Goal: Task Accomplishment & Management: Use online tool/utility

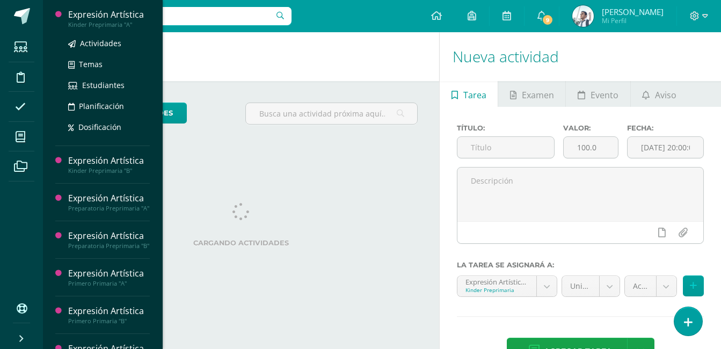
click at [126, 13] on div "Expresión Artística" at bounding box center [109, 15] width 82 height 12
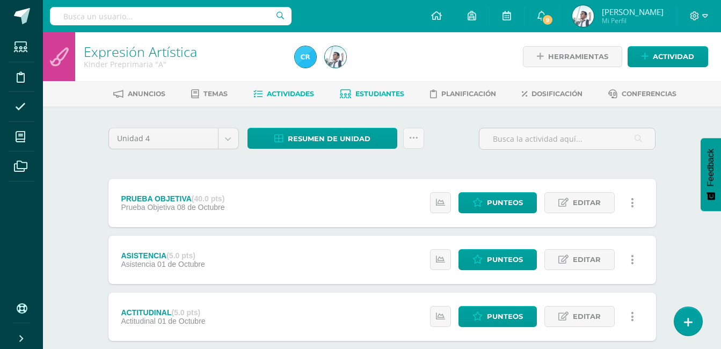
click at [376, 94] on span "Estudiantes" at bounding box center [379, 94] width 49 height 8
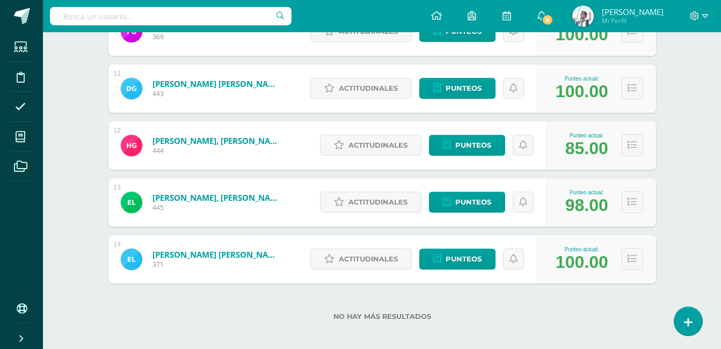
scroll to position [744, 0]
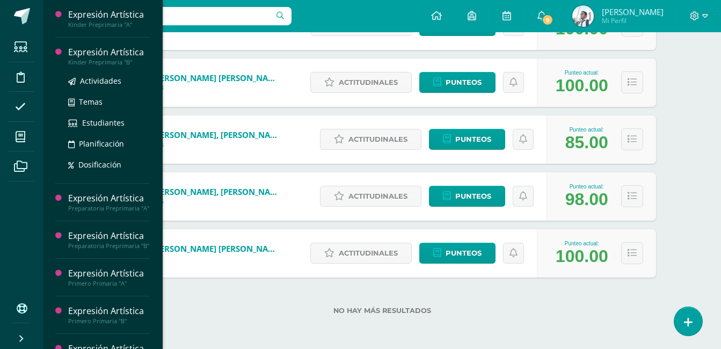
click at [109, 54] on div "Expresión Artística" at bounding box center [109, 52] width 82 height 12
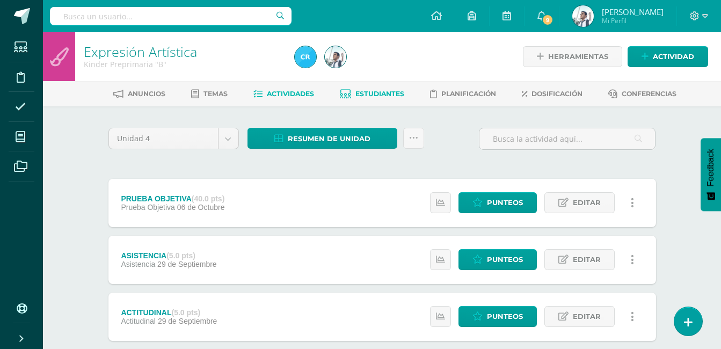
click at [364, 96] on span "Estudiantes" at bounding box center [379, 94] width 49 height 8
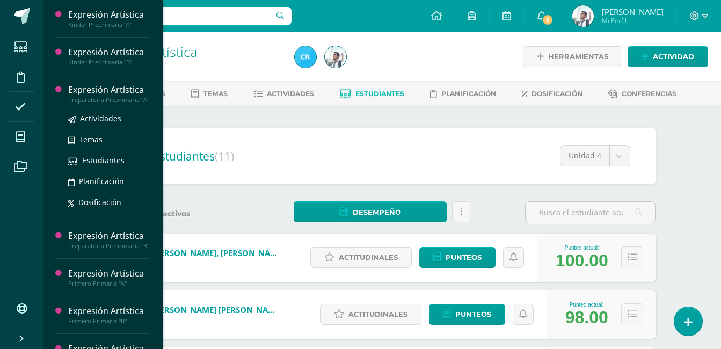
click at [96, 94] on div "Expresión Artística" at bounding box center [109, 90] width 82 height 12
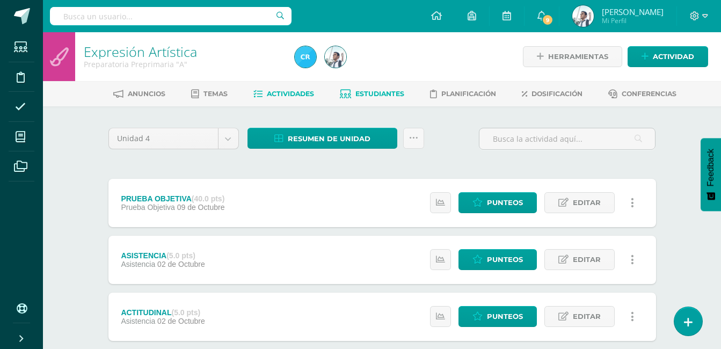
click at [363, 94] on span "Estudiantes" at bounding box center [379, 94] width 49 height 8
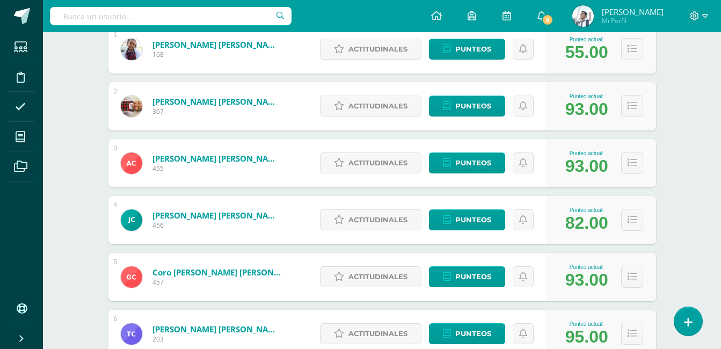
scroll to position [207, 0]
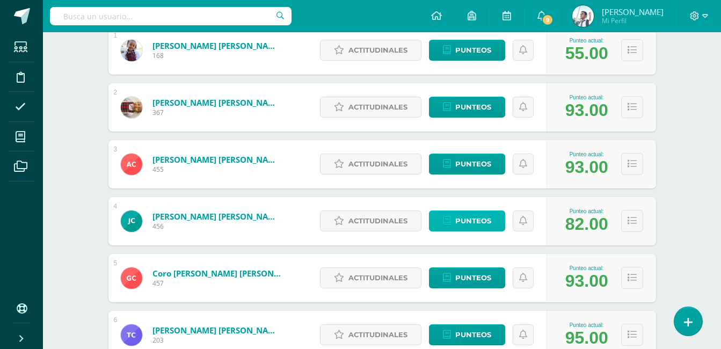
click at [464, 216] on span "Punteos" at bounding box center [473, 221] width 36 height 20
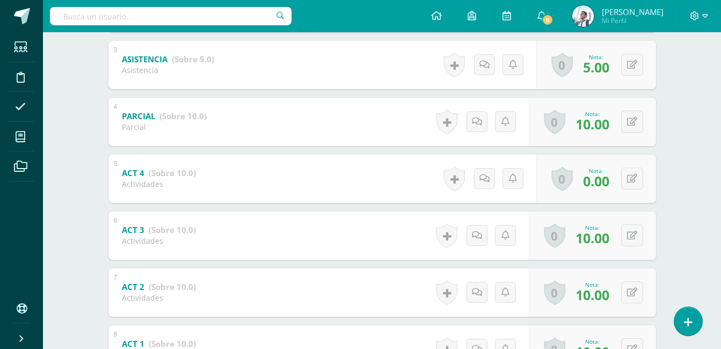
scroll to position [340, 0]
click at [635, 180] on icon at bounding box center [632, 179] width 10 height 9
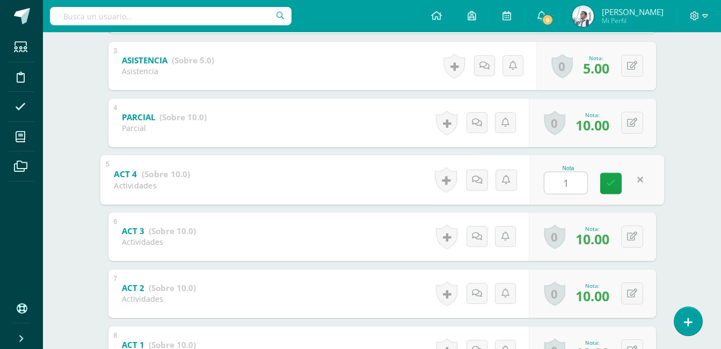
type input "10"
click at [615, 185] on link at bounding box center [610, 182] width 21 height 21
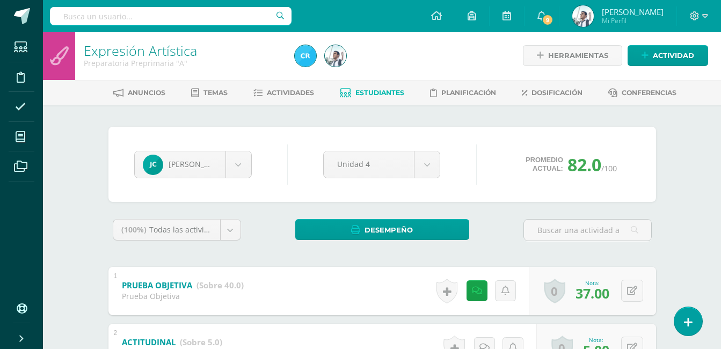
scroll to position [0, 0]
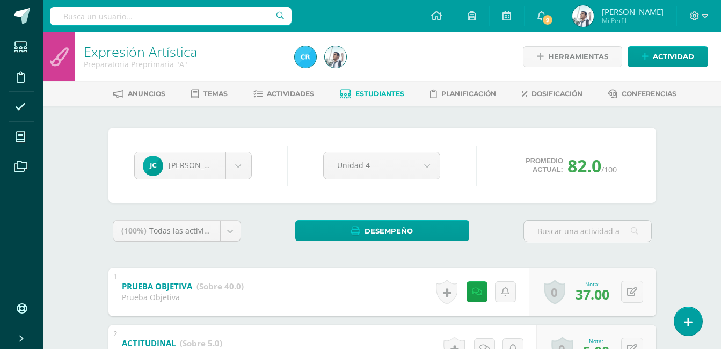
click at [371, 91] on span "Estudiantes" at bounding box center [379, 94] width 49 height 8
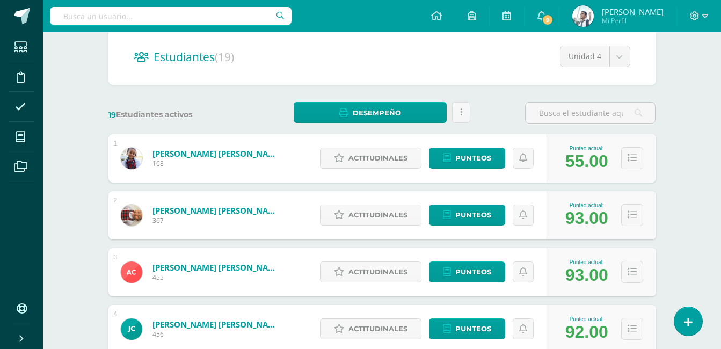
scroll to position [99, 0]
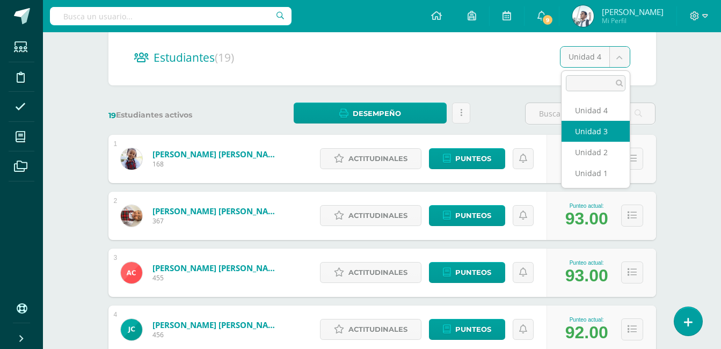
select select "/dashboard/teacher/section/2125/students/?unit=109395"
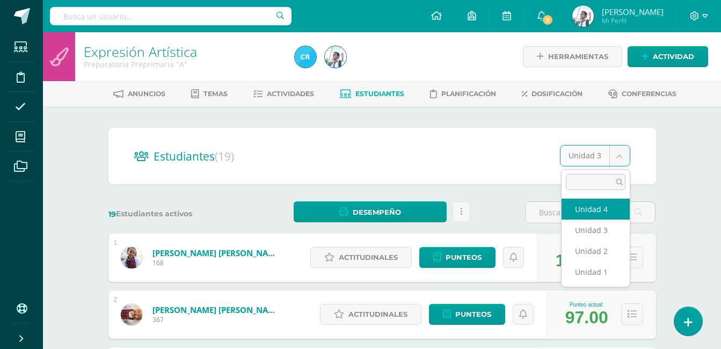
select select "/dashboard/teacher/section/2125/students/?unit=109396"
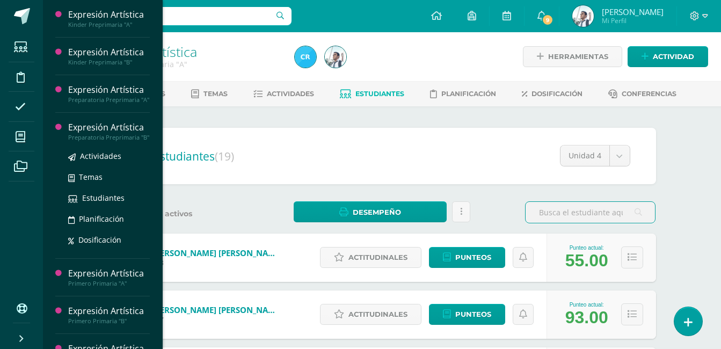
click at [121, 134] on div "Expresión Artística" at bounding box center [109, 127] width 82 height 12
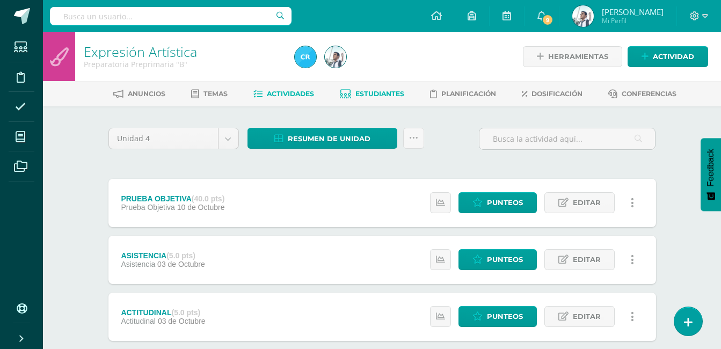
click at [394, 90] on span "Estudiantes" at bounding box center [379, 94] width 49 height 8
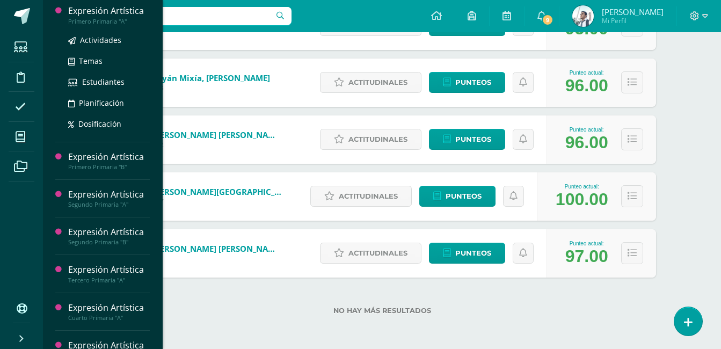
scroll to position [151, 0]
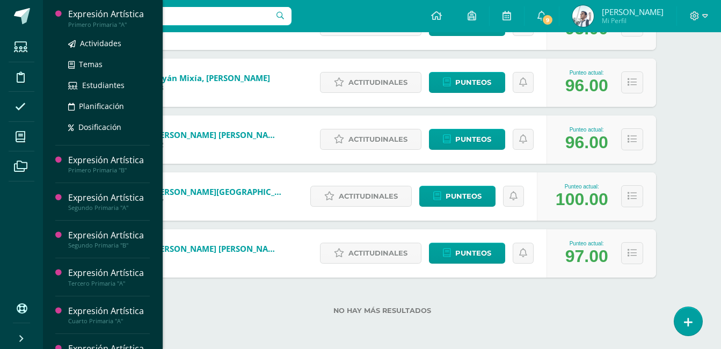
click at [115, 20] on div "Expresión Artística" at bounding box center [109, 14] width 82 height 12
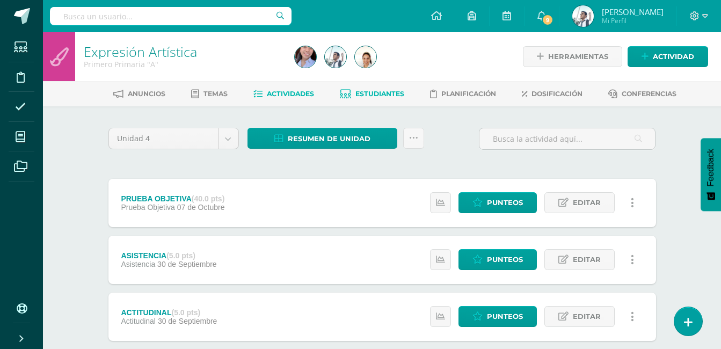
click at [376, 95] on span "Estudiantes" at bounding box center [379, 94] width 49 height 8
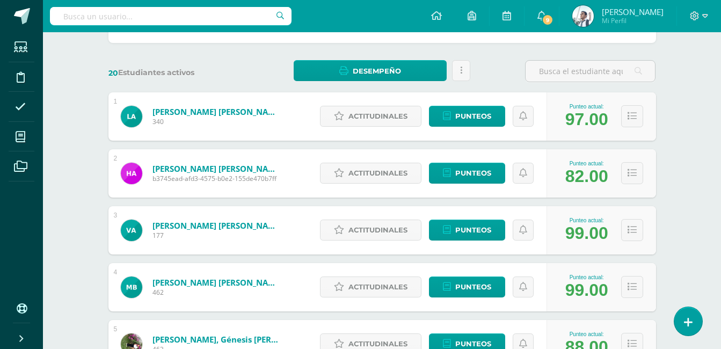
scroll to position [142, 0]
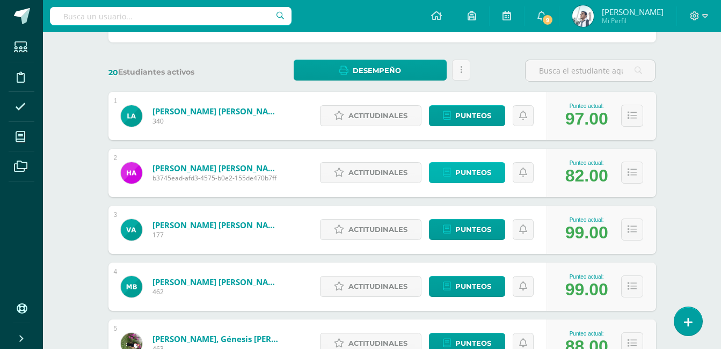
click at [451, 171] on link "Punteos" at bounding box center [467, 172] width 76 height 21
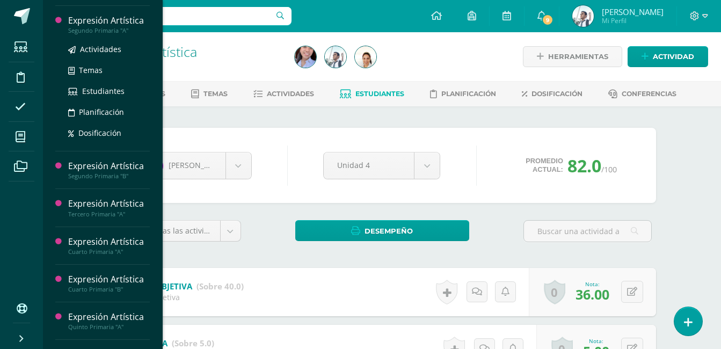
scroll to position [221, 0]
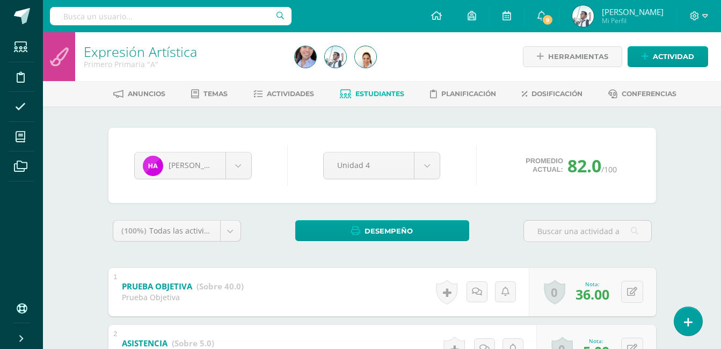
click at [359, 91] on span "Estudiantes" at bounding box center [379, 94] width 49 height 8
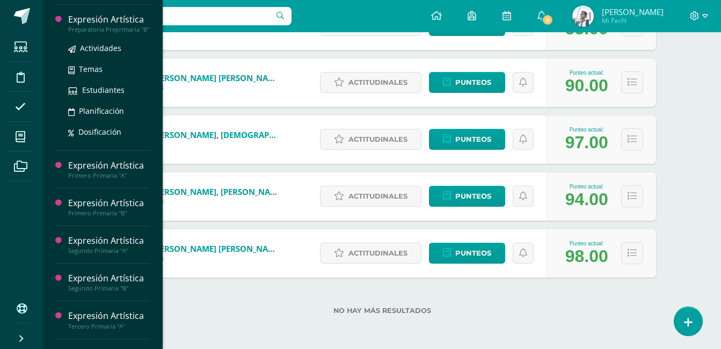
scroll to position [104, 0]
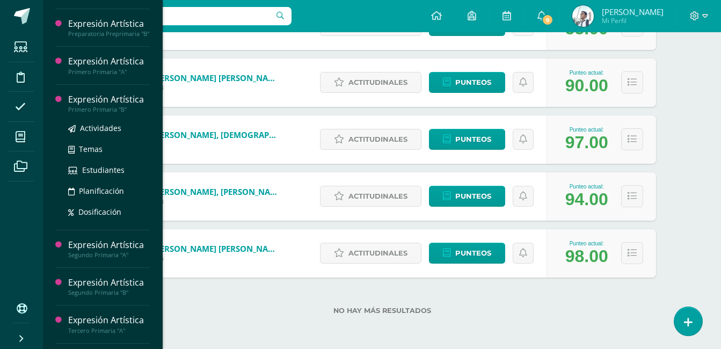
click at [116, 106] on div "Expresión Artística" at bounding box center [109, 99] width 82 height 12
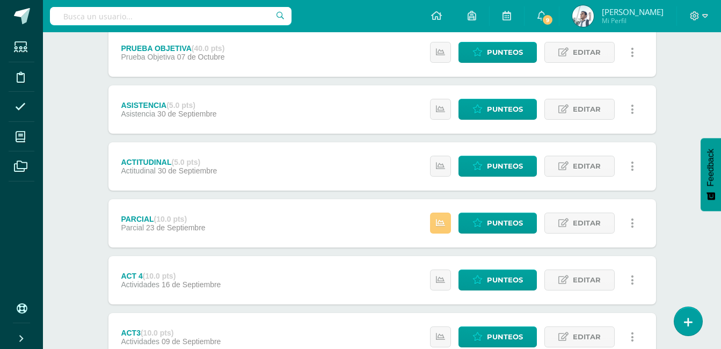
scroll to position [151, 0]
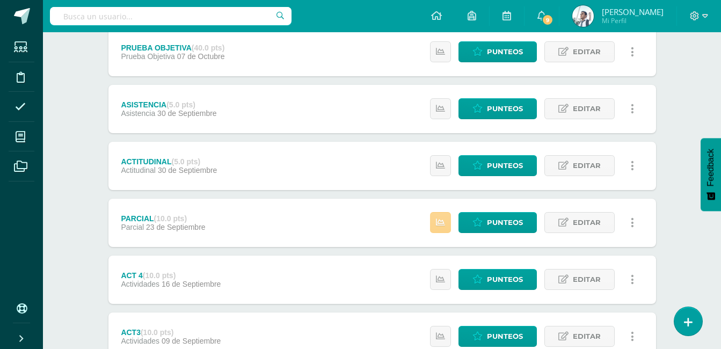
click at [442, 220] on icon at bounding box center [440, 222] width 9 height 9
click at [379, 224] on div "PARCIAL (10.0 pts) Parcial 23 de Septiembre Punteos Editar Historial de activid…" at bounding box center [381, 223] width 547 height 48
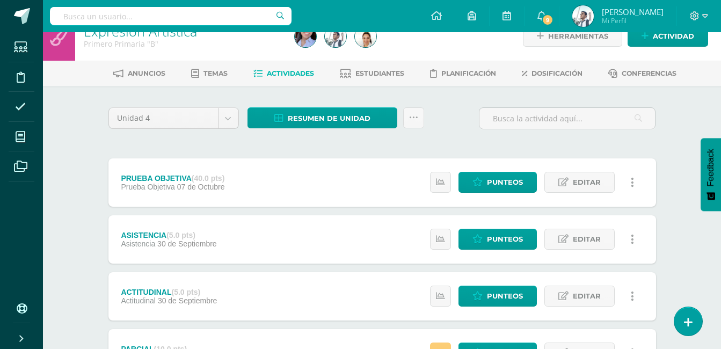
scroll to position [0, 0]
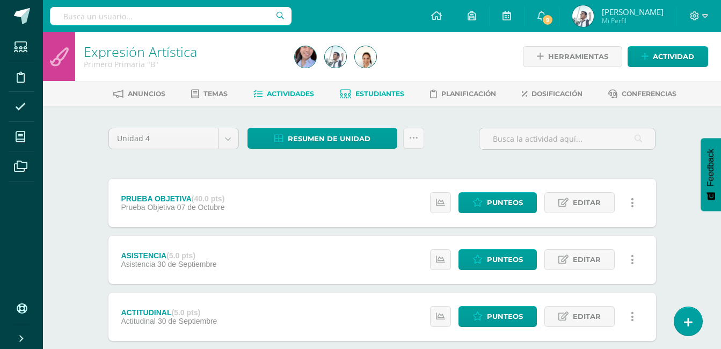
click at [378, 93] on span "Estudiantes" at bounding box center [379, 94] width 49 height 8
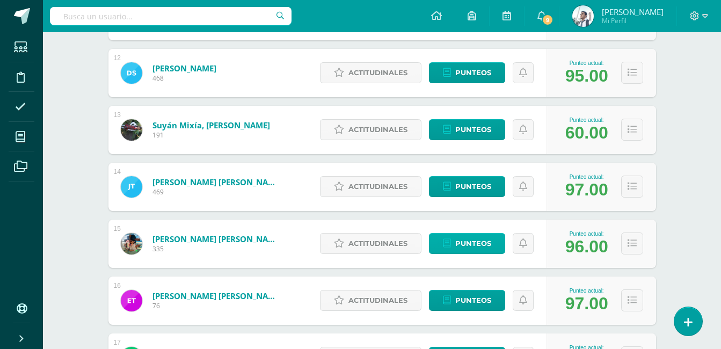
scroll to position [809, 0]
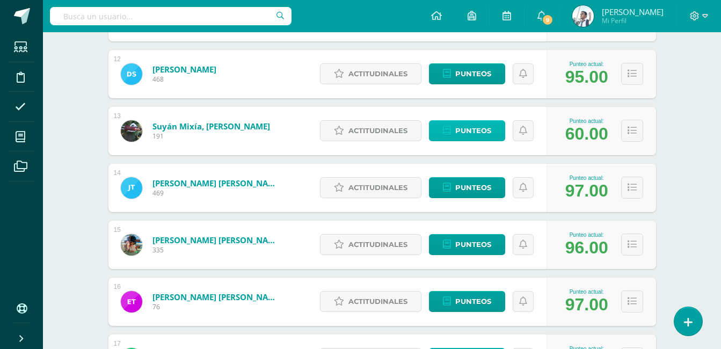
click at [483, 133] on span "Punteos" at bounding box center [473, 131] width 36 height 20
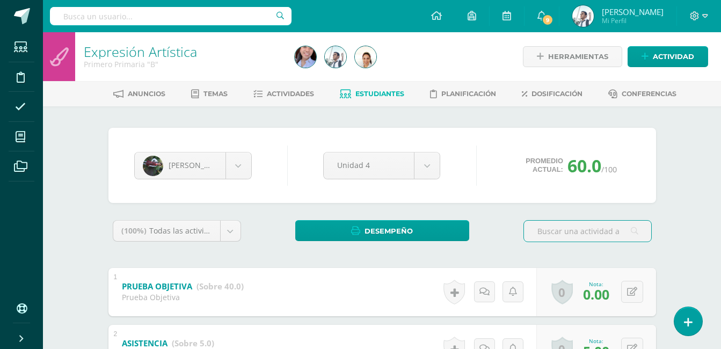
click at [389, 89] on link "Estudiantes" at bounding box center [372, 93] width 64 height 17
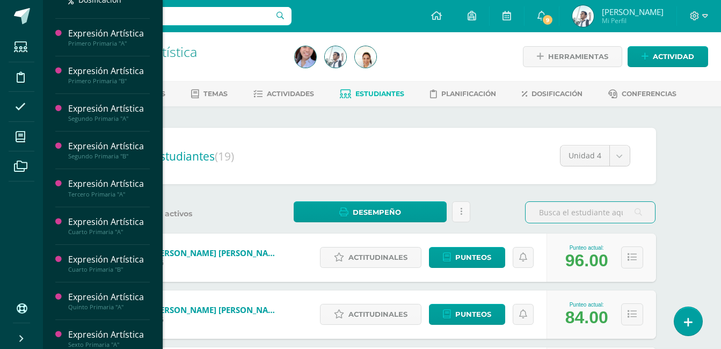
scroll to position [180, 0]
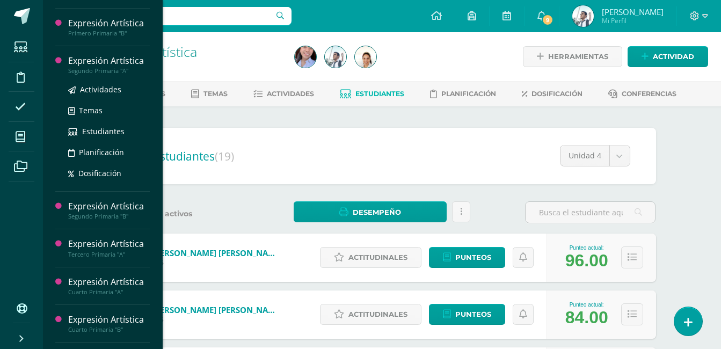
click at [108, 67] on div "Expresión Artística" at bounding box center [109, 61] width 82 height 12
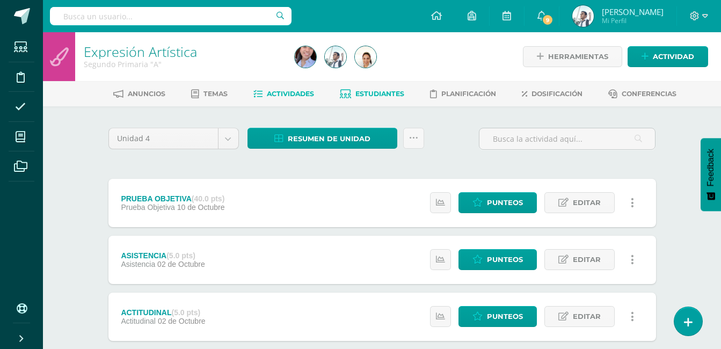
click at [376, 93] on span "Estudiantes" at bounding box center [379, 94] width 49 height 8
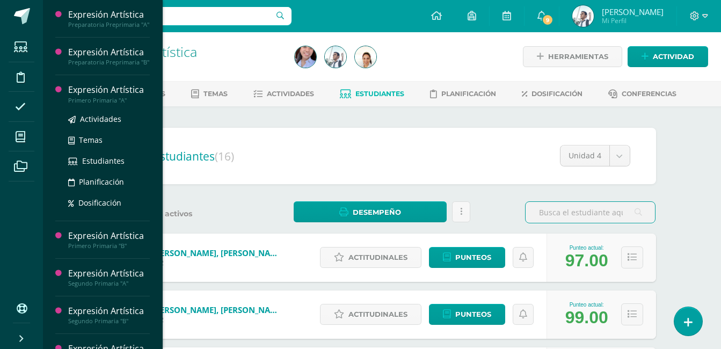
scroll to position [77, 0]
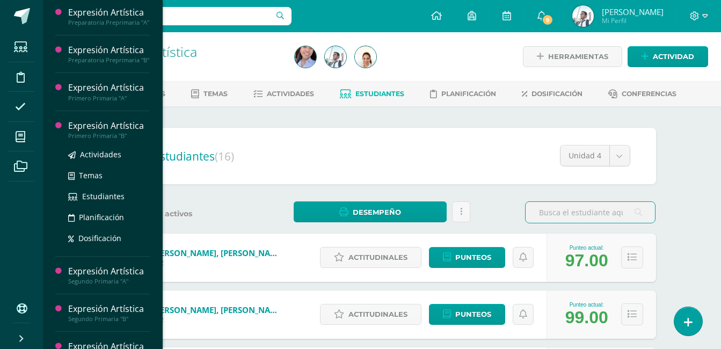
click at [99, 132] on div "Expresión Artística" at bounding box center [109, 126] width 82 height 12
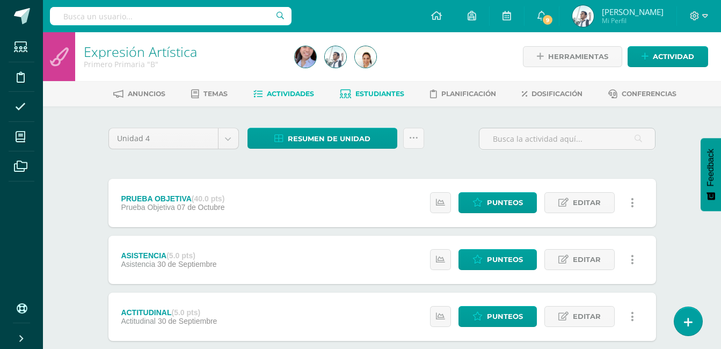
click at [395, 93] on span "Estudiantes" at bounding box center [379, 94] width 49 height 8
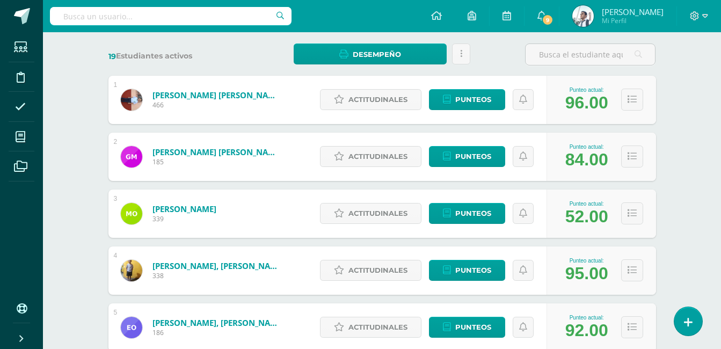
scroll to position [158, 0]
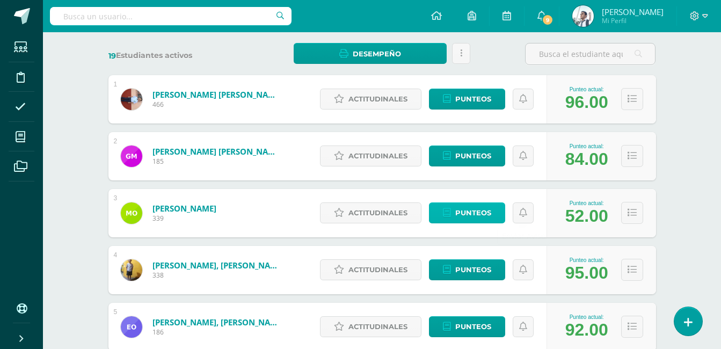
click at [462, 210] on span "Punteos" at bounding box center [473, 213] width 36 height 20
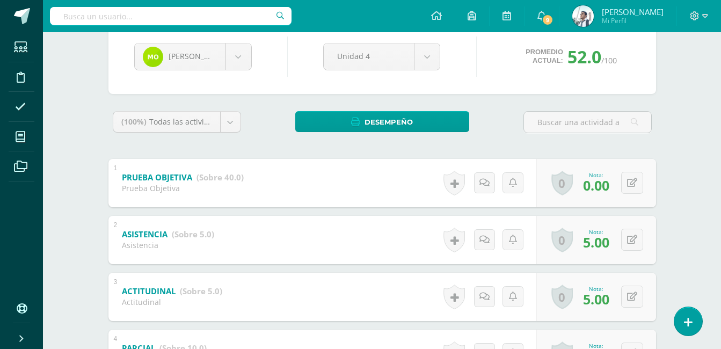
scroll to position [111, 0]
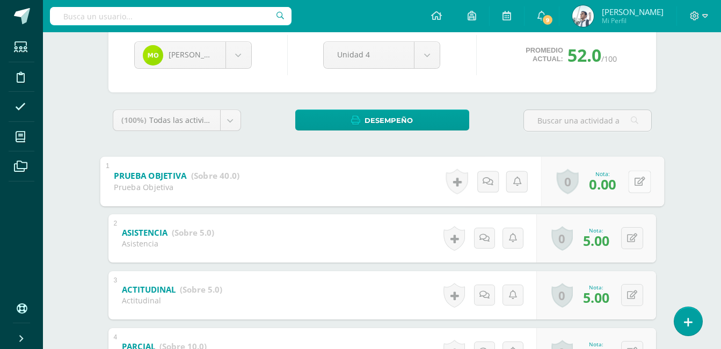
click at [634, 180] on icon at bounding box center [639, 181] width 11 height 9
type input "36"
click at [480, 186] on link at bounding box center [476, 181] width 21 height 21
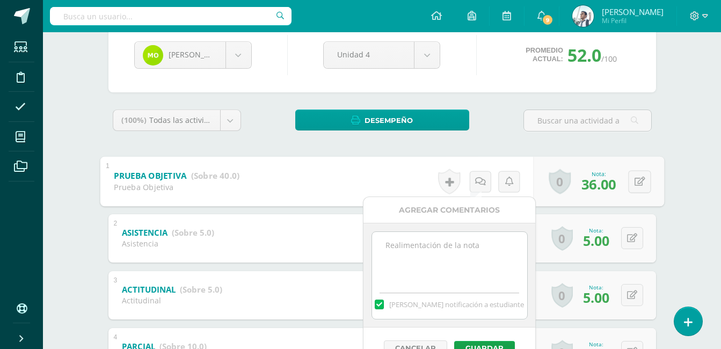
click at [457, 247] on textarea at bounding box center [449, 259] width 155 height 54
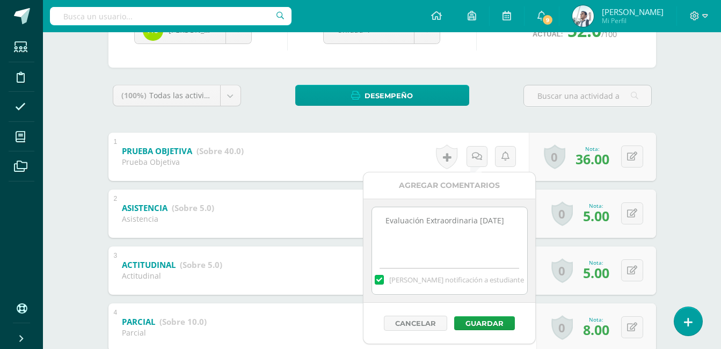
scroll to position [137, 0]
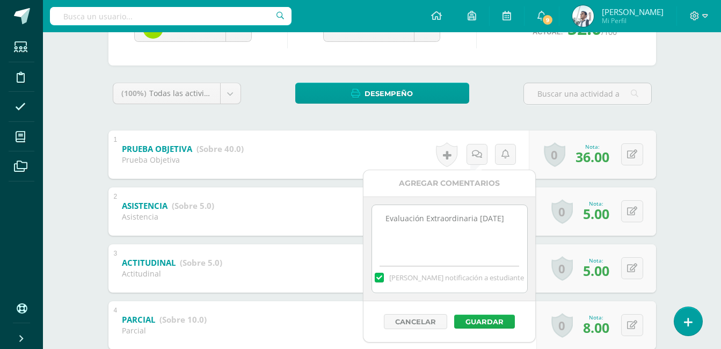
type textarea "Evaluación Extraordinaria [DATE]"
click at [473, 323] on button "Guardar" at bounding box center [484, 321] width 61 height 14
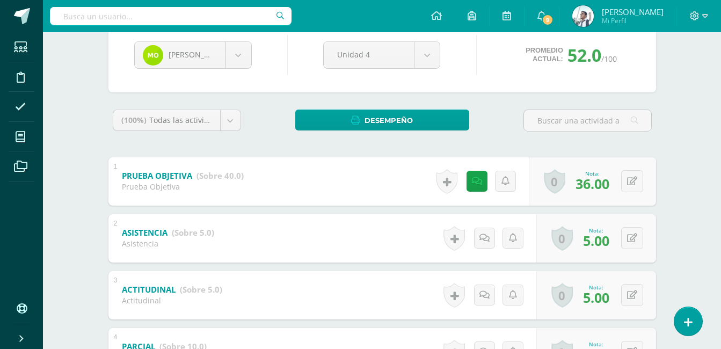
scroll to position [0, 0]
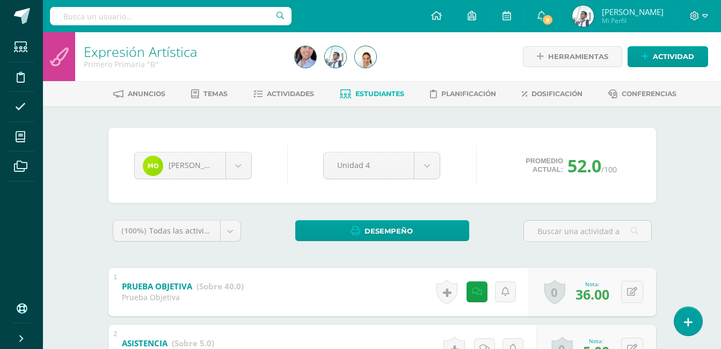
click at [369, 96] on span "Estudiantes" at bounding box center [379, 94] width 49 height 8
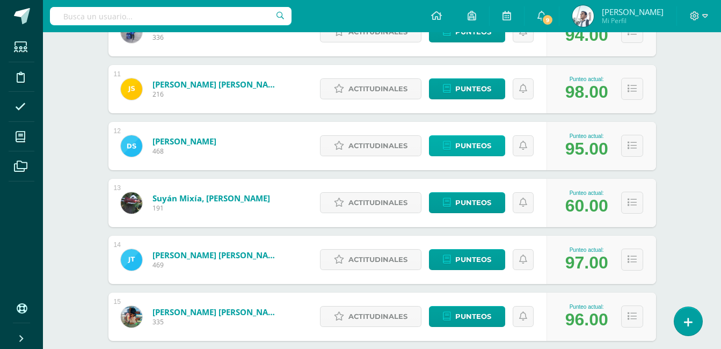
scroll to position [739, 0]
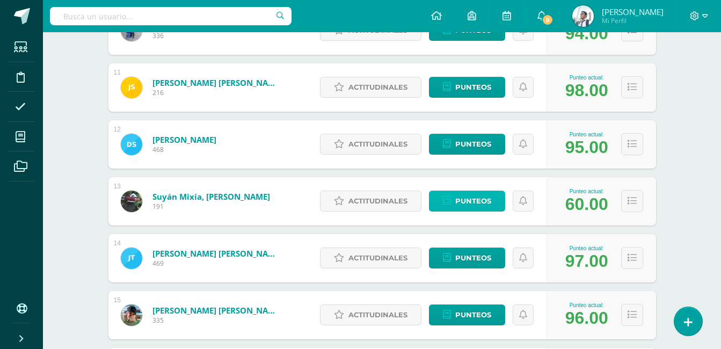
click at [481, 205] on span "Punteos" at bounding box center [473, 201] width 36 height 20
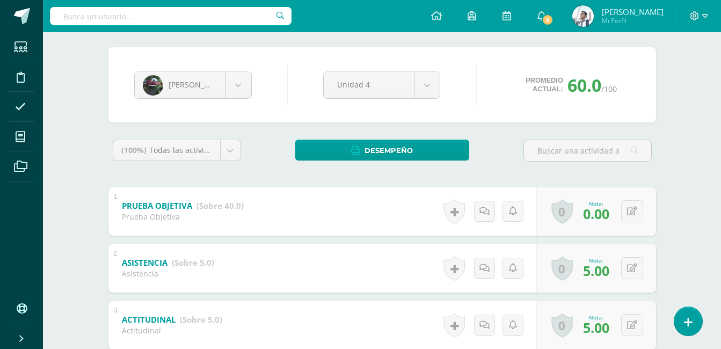
scroll to position [87, 0]
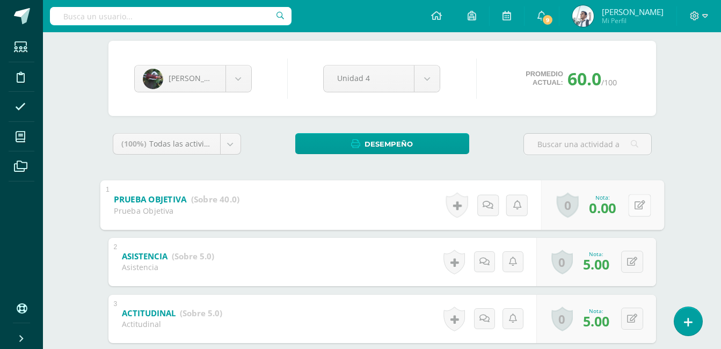
click at [631, 207] on button at bounding box center [639, 205] width 23 height 23
type input "38"
click at [606, 200] on link at bounding box center [610, 207] width 21 height 21
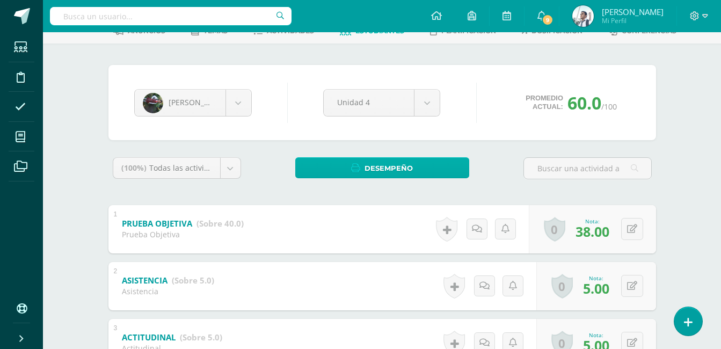
scroll to position [62, 0]
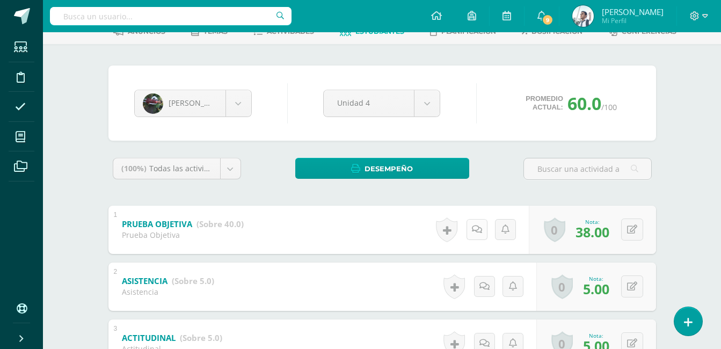
click at [479, 224] on link at bounding box center [476, 229] width 21 height 21
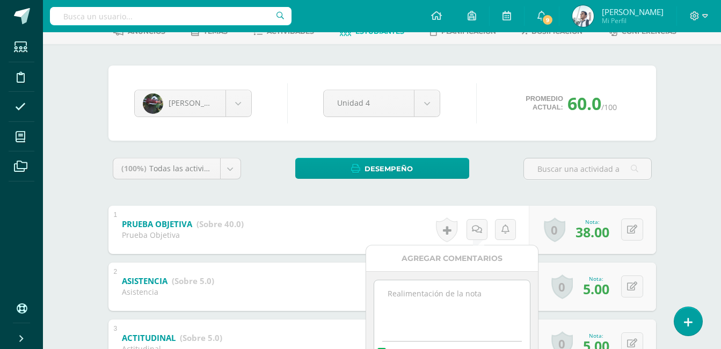
click at [462, 295] on textarea at bounding box center [451, 307] width 155 height 54
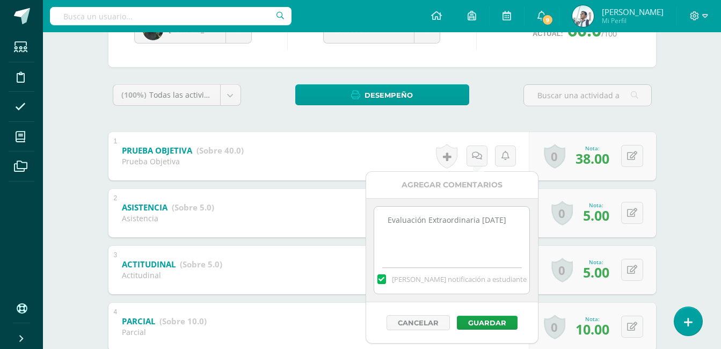
scroll to position [137, 0]
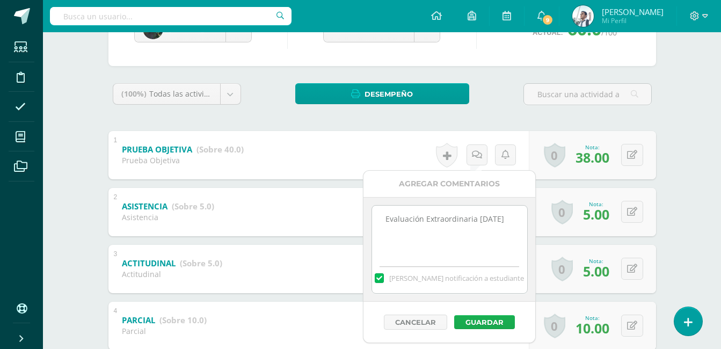
type textarea "Evaluación Extraordinaria 13 de octubre"
click at [481, 323] on button "Guardar" at bounding box center [484, 322] width 61 height 14
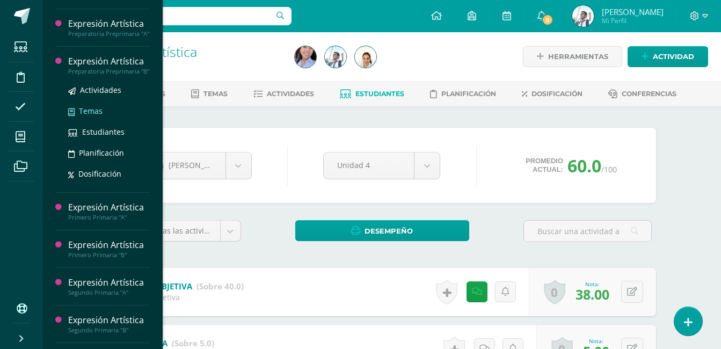
scroll to position [68, 0]
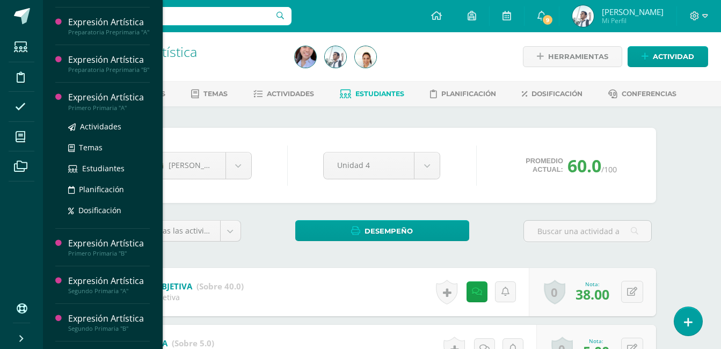
click at [129, 104] on div "Expresión Artística" at bounding box center [109, 97] width 82 height 12
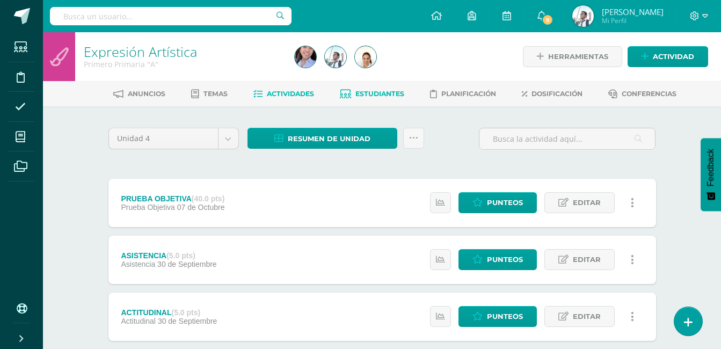
click at [361, 96] on span "Estudiantes" at bounding box center [379, 94] width 49 height 8
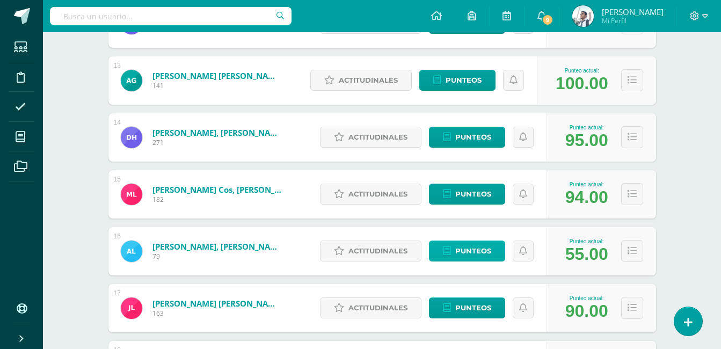
scroll to position [858, 0]
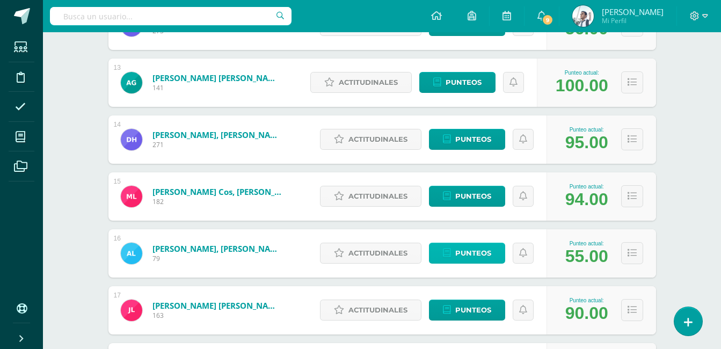
click at [473, 254] on span "Punteos" at bounding box center [473, 253] width 36 height 20
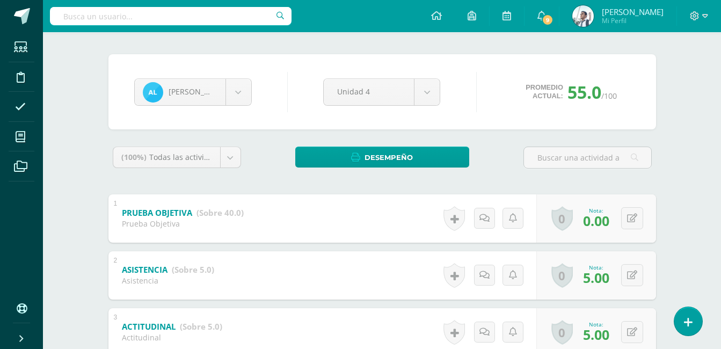
scroll to position [76, 0]
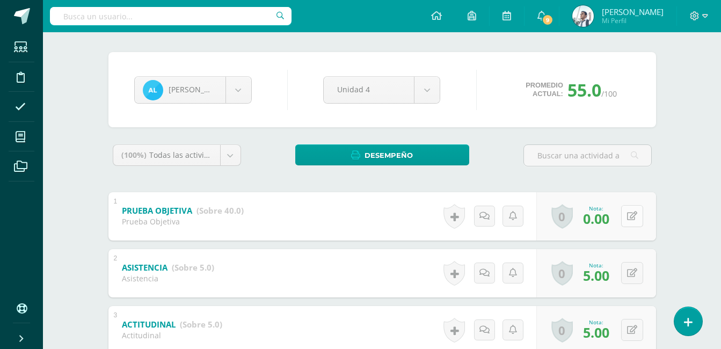
click at [634, 217] on icon at bounding box center [632, 215] width 10 height 9
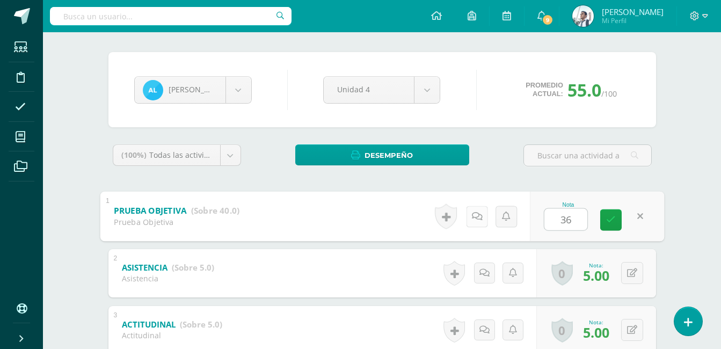
type input "36"
click at [475, 214] on icon at bounding box center [476, 215] width 11 height 9
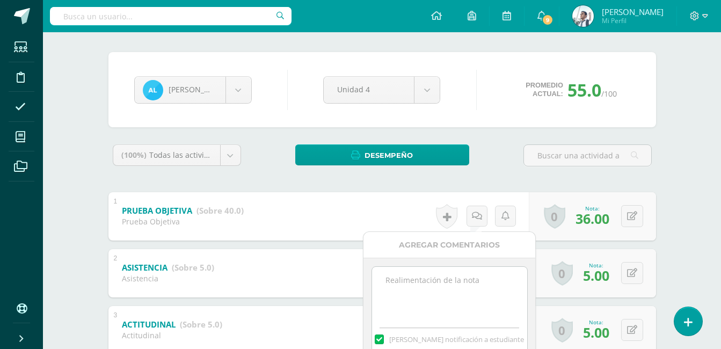
click at [449, 292] on textarea at bounding box center [449, 294] width 155 height 54
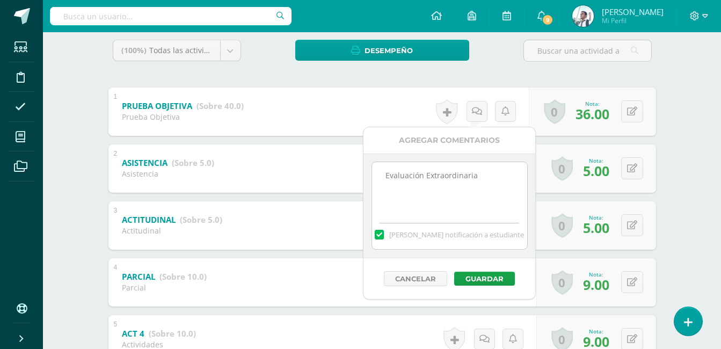
scroll to position [182, 0]
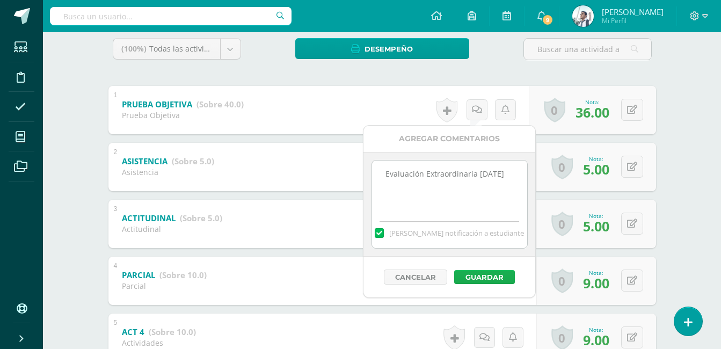
type textarea "Evaluación Extraordinaria 13 octubre"
click at [471, 275] on button "Guardar" at bounding box center [484, 277] width 61 height 14
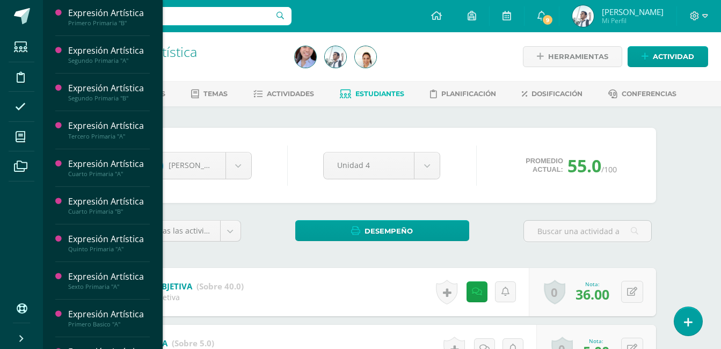
scroll to position [296, 0]
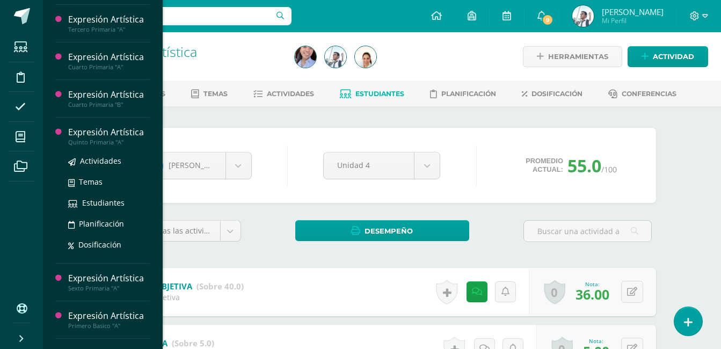
click at [108, 138] on div "Expresión Artística" at bounding box center [109, 132] width 82 height 12
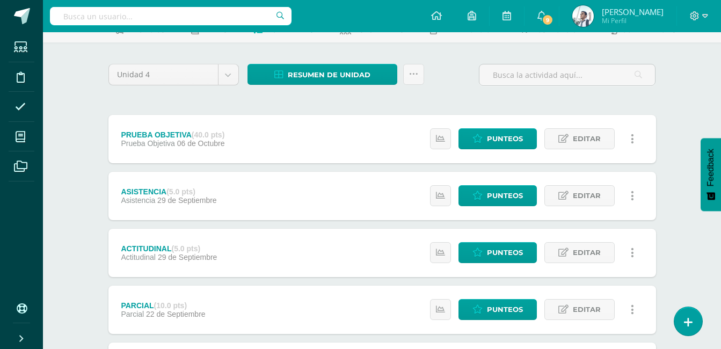
scroll to position [64, 0]
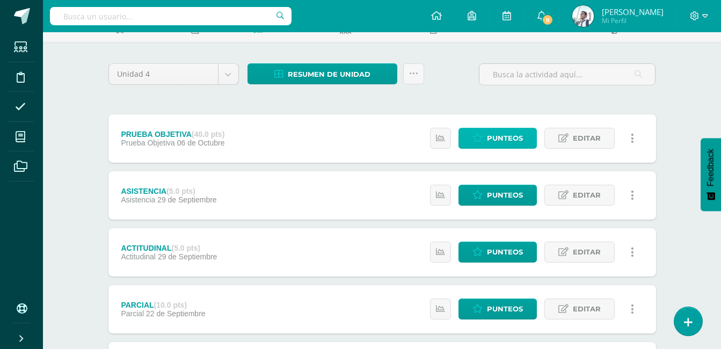
click at [482, 136] on icon at bounding box center [477, 138] width 10 height 9
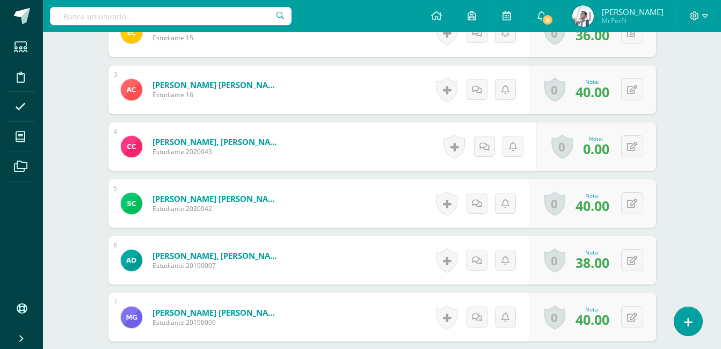
scroll to position [422, 0]
click at [638, 143] on button at bounding box center [632, 146] width 22 height 22
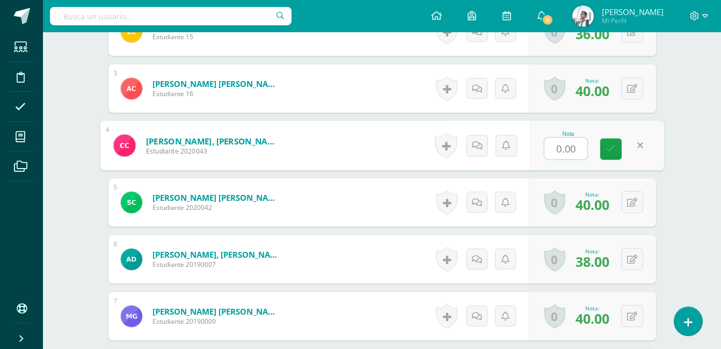
scroll to position [423, 0]
type input "40"
click at [618, 150] on link at bounding box center [610, 148] width 21 height 21
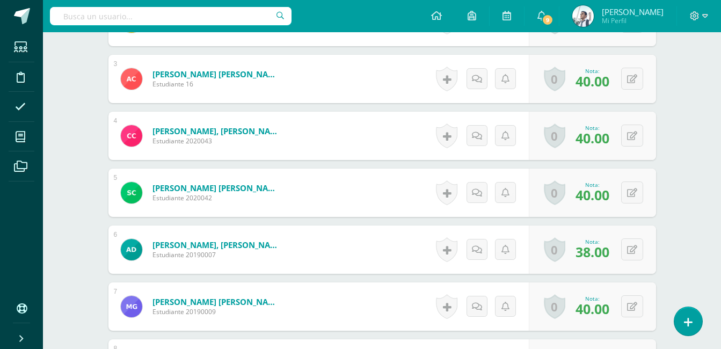
scroll to position [428, 0]
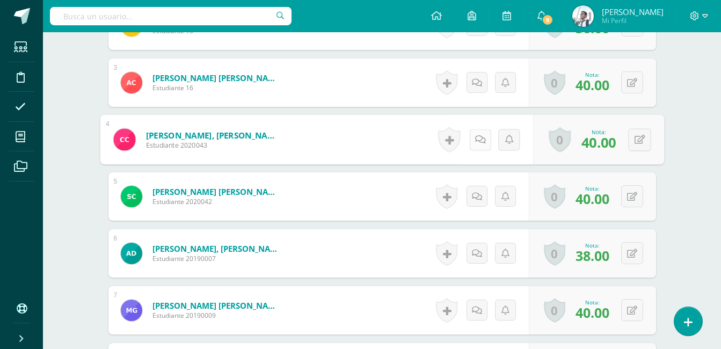
click at [472, 132] on link at bounding box center [479, 139] width 21 height 21
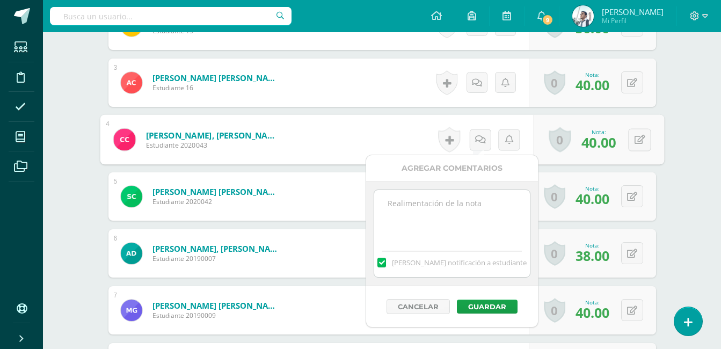
click at [451, 208] on textarea at bounding box center [451, 217] width 155 height 54
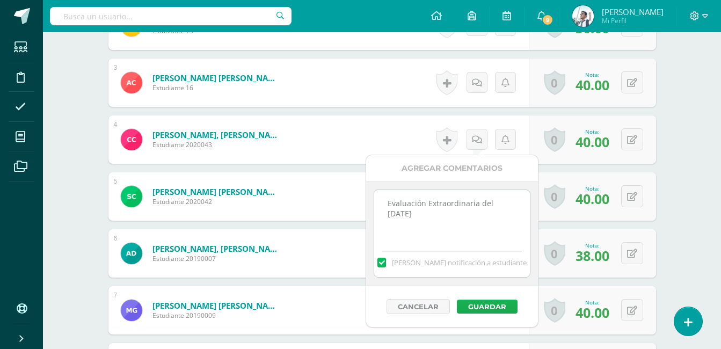
type textarea "Evaluación Extraordinaria del 13 de octubre"
click at [488, 303] on button "Guardar" at bounding box center [487, 306] width 61 height 14
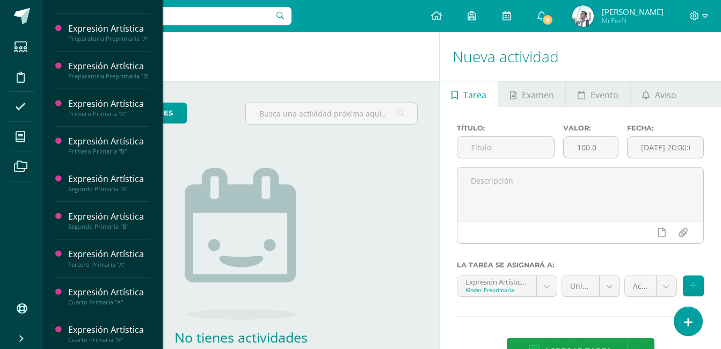
scroll to position [170, 0]
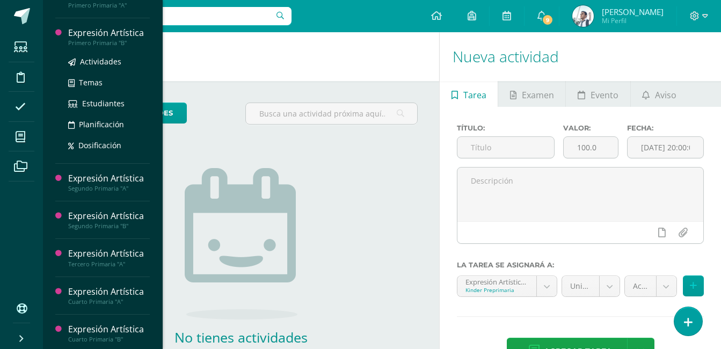
click at [112, 39] on div "Expresión Artística" at bounding box center [109, 33] width 82 height 12
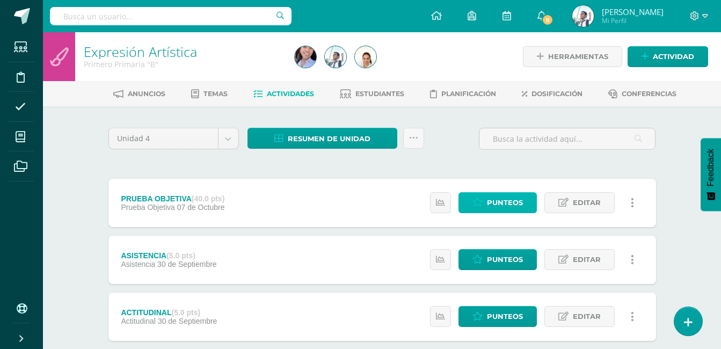
click at [482, 208] on link "Punteos" at bounding box center [497, 202] width 78 height 21
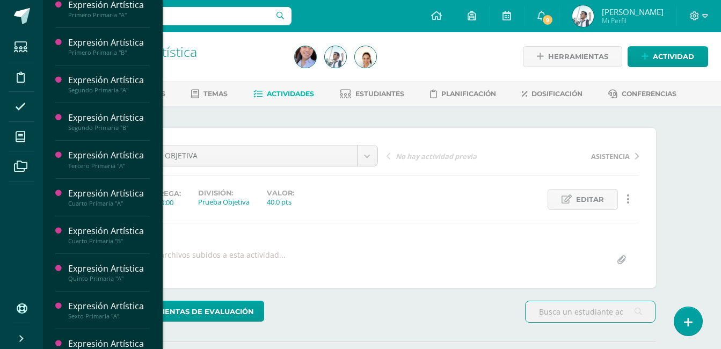
scroll to position [266, 0]
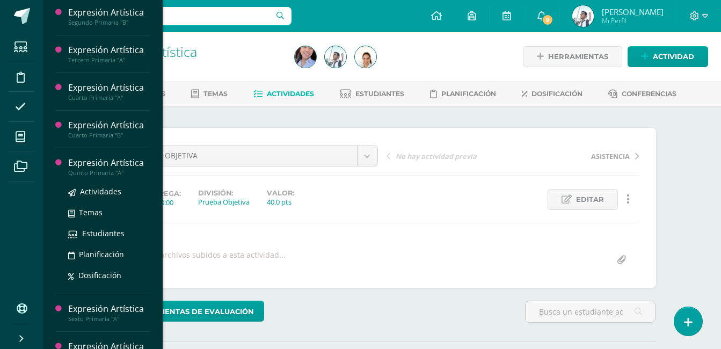
click at [122, 169] on div "Expresión Artística" at bounding box center [109, 163] width 82 height 12
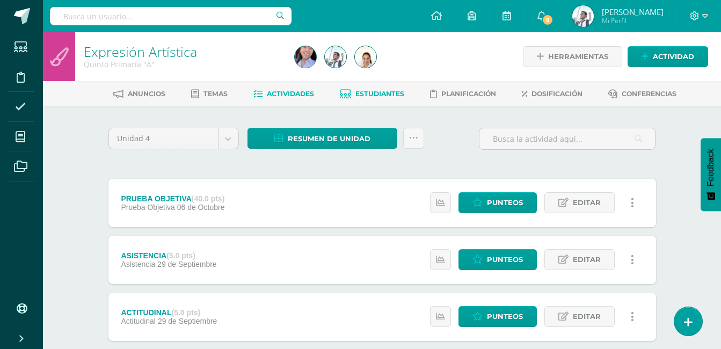
click at [374, 88] on link "Estudiantes" at bounding box center [372, 93] width 64 height 17
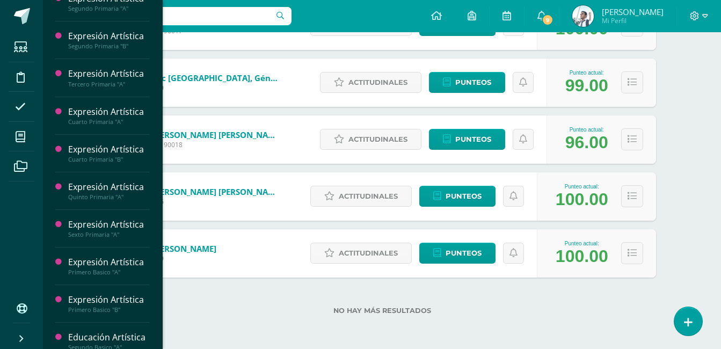
scroll to position [350, 0]
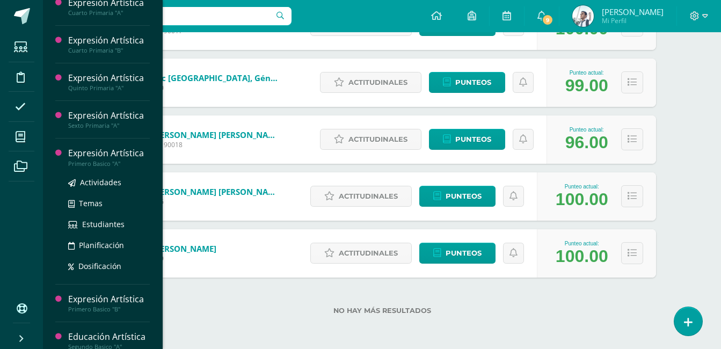
click at [126, 159] on div "Expresión Artística" at bounding box center [109, 153] width 82 height 12
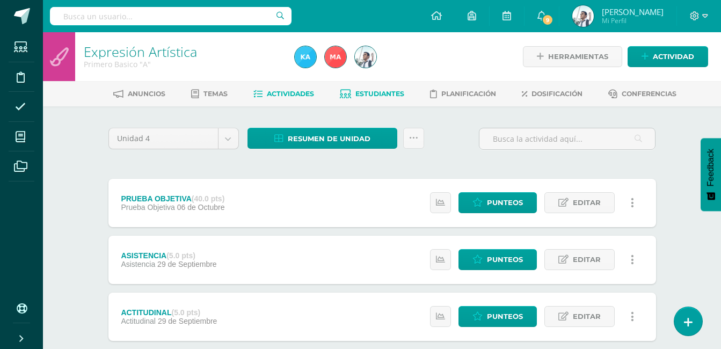
click at [365, 93] on span "Estudiantes" at bounding box center [379, 94] width 49 height 8
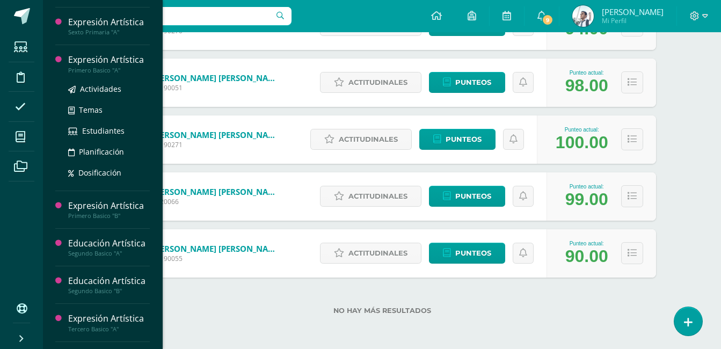
scroll to position [419, 0]
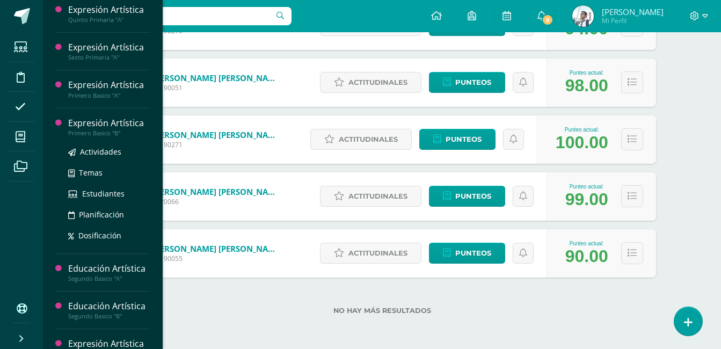
click at [134, 129] on div "Expresión Artística" at bounding box center [109, 123] width 82 height 12
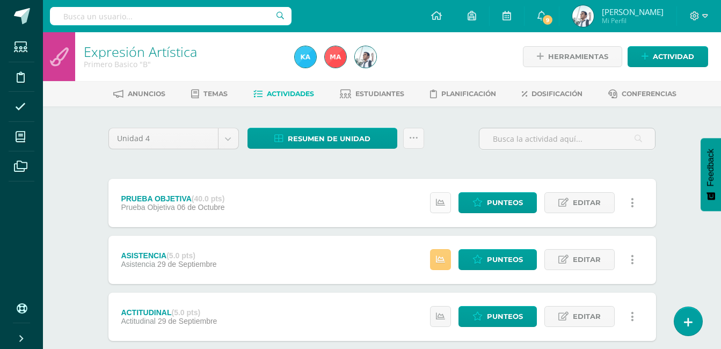
click at [441, 202] on icon at bounding box center [440, 202] width 9 height 9
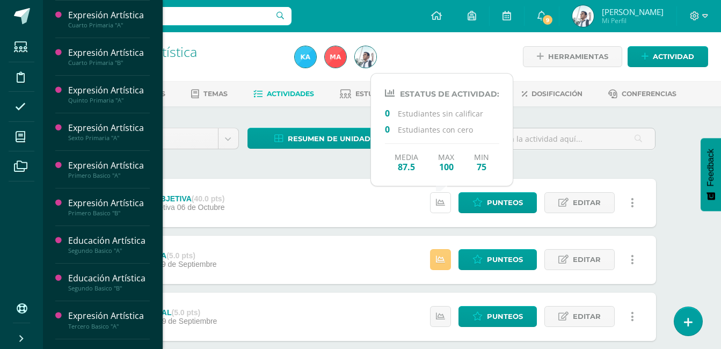
scroll to position [447, 0]
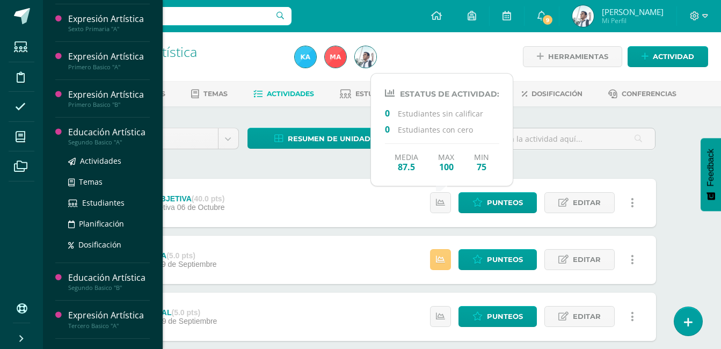
click at [124, 138] on div "Educación Artística" at bounding box center [109, 132] width 82 height 12
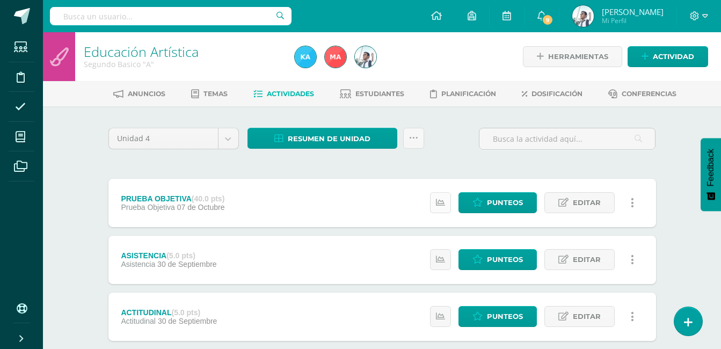
click at [451, 199] on link at bounding box center [440, 202] width 21 height 21
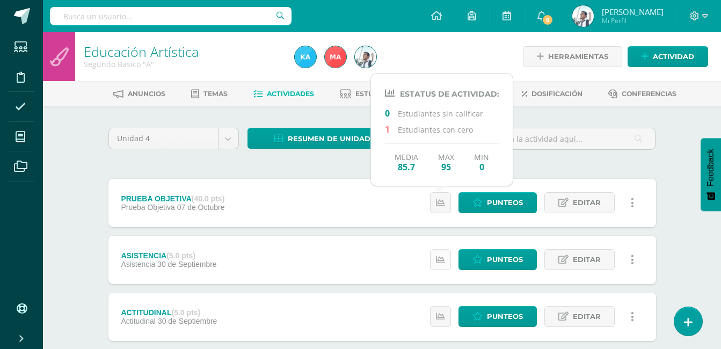
click at [448, 257] on link at bounding box center [440, 259] width 21 height 21
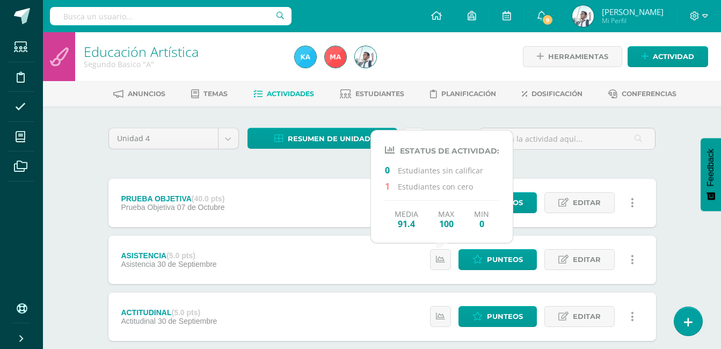
click at [313, 179] on div "PRUEBA OBJETIVA (40.0 pts) Prueba Objetiva 07 de Octubre Punteos Editar Histori…" at bounding box center [381, 203] width 547 height 48
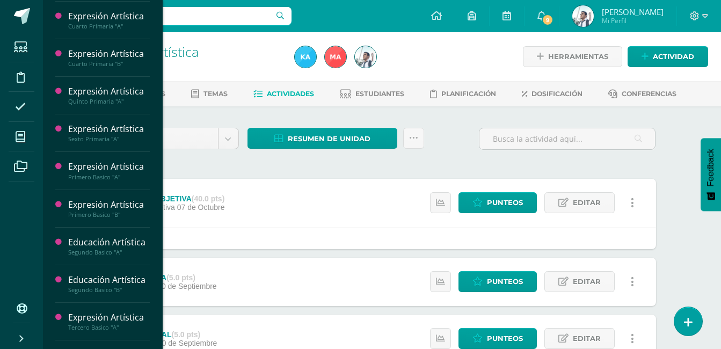
scroll to position [419, 0]
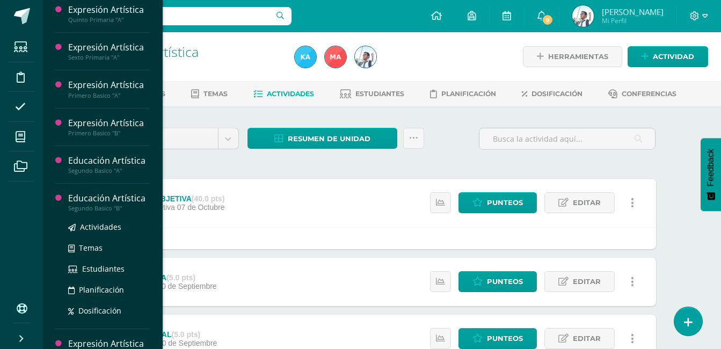
click at [118, 204] on div "Educación Artística" at bounding box center [109, 198] width 82 height 12
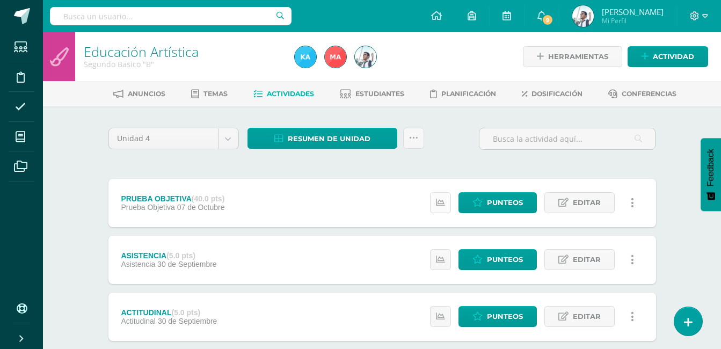
click at [440, 200] on icon at bounding box center [440, 202] width 9 height 9
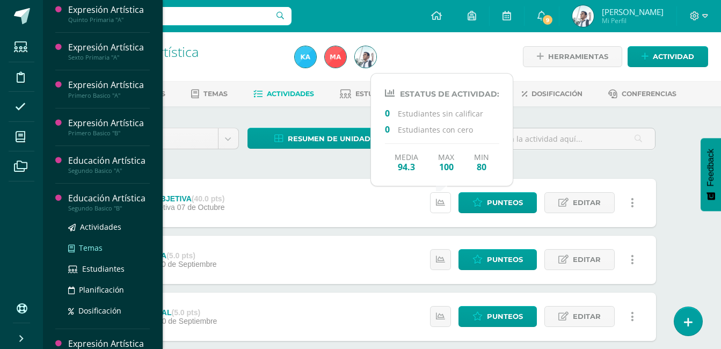
scroll to position [527, 0]
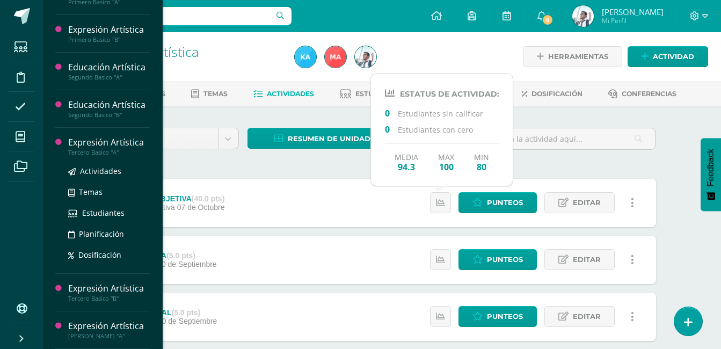
click at [133, 140] on div "Expresión Artística" at bounding box center [109, 142] width 82 height 12
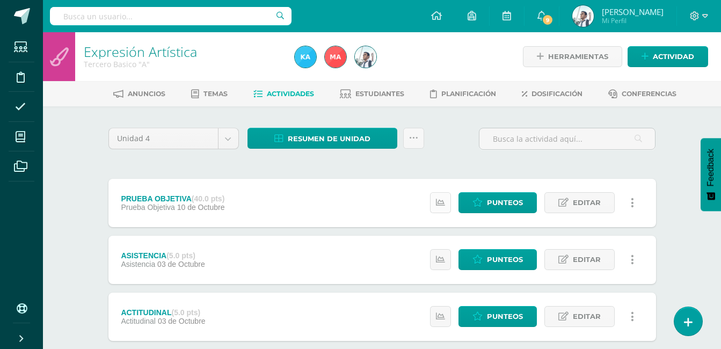
click at [436, 202] on link at bounding box center [440, 202] width 21 height 21
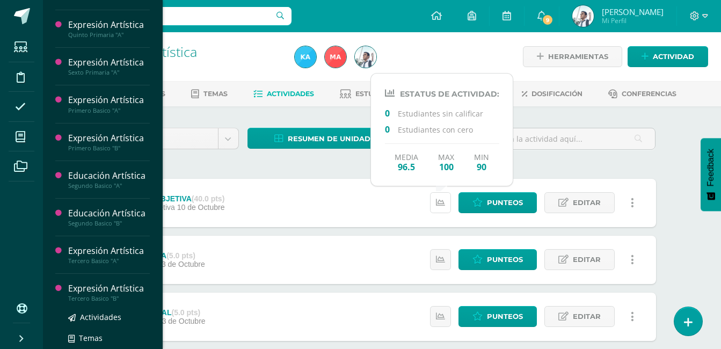
scroll to position [527, 0]
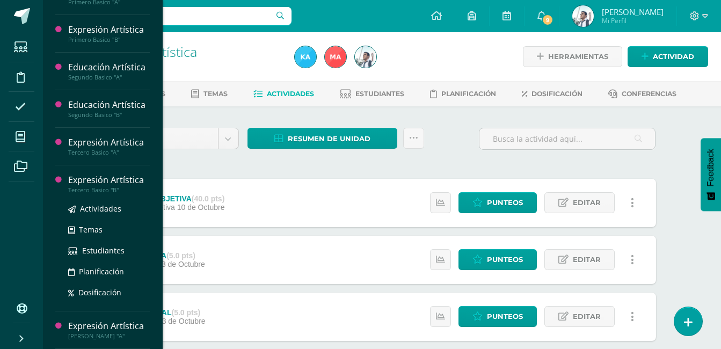
click at [124, 184] on div "Expresión Artística" at bounding box center [109, 180] width 82 height 12
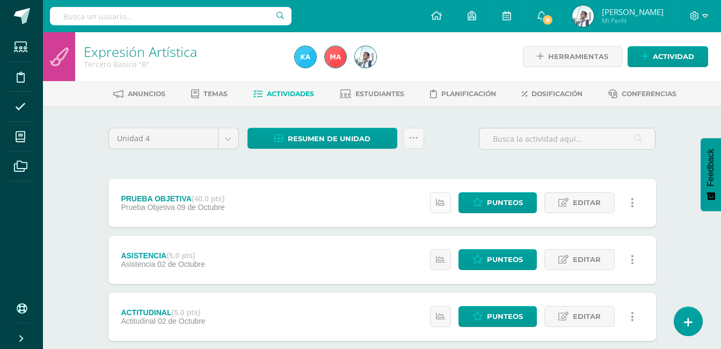
click at [438, 211] on link at bounding box center [440, 202] width 21 height 21
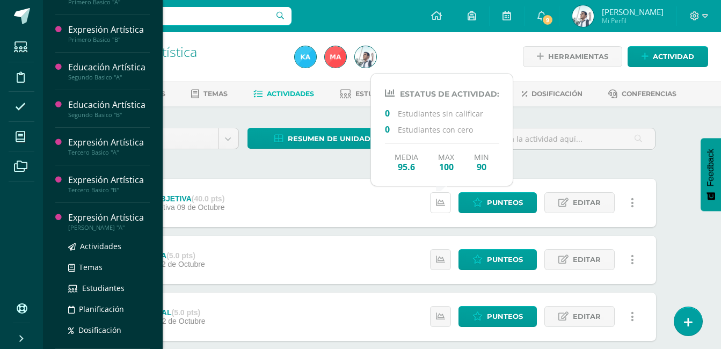
scroll to position [527, 0]
click at [111, 218] on div "Expresión Artística" at bounding box center [109, 217] width 82 height 12
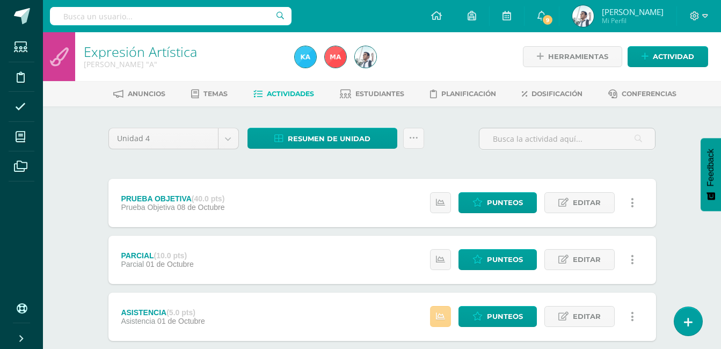
click at [443, 313] on icon at bounding box center [440, 316] width 9 height 9
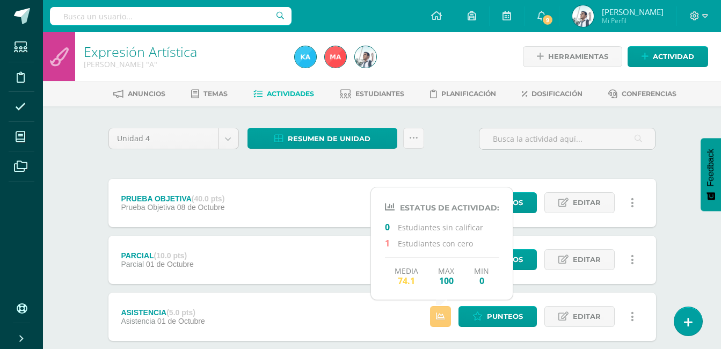
click at [380, 314] on div "ASISTENCIA (5.0 pts) Asistencia 01 de Octubre Punteos Editar Historial de activ…" at bounding box center [381, 316] width 547 height 48
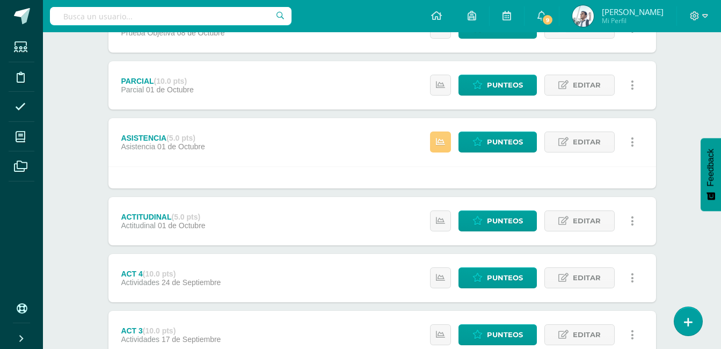
scroll to position [370, 0]
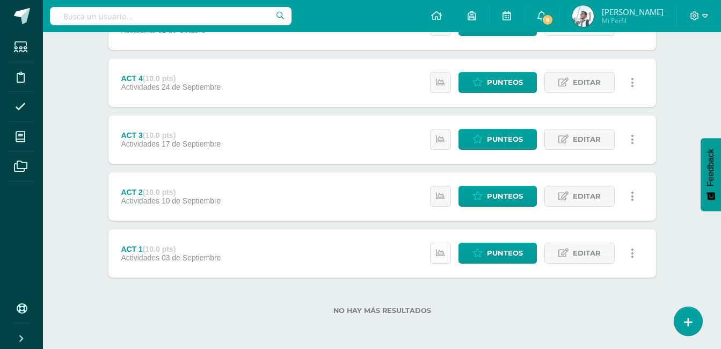
click at [439, 251] on icon at bounding box center [440, 252] width 9 height 9
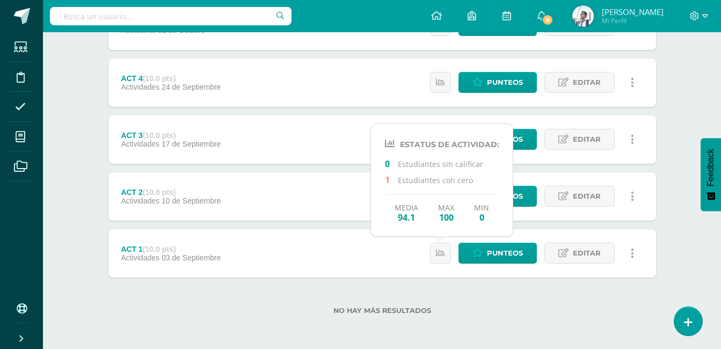
click at [336, 203] on div "ACT 2 (10.0 pts) Actividades 10 de Septiembre Estatus de Actividad: 0 Estudiant…" at bounding box center [381, 196] width 547 height 48
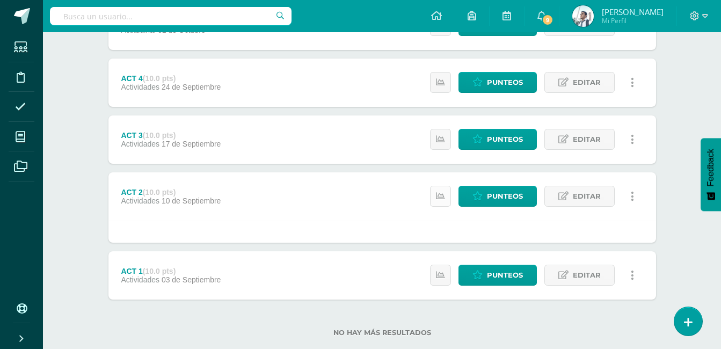
click at [438, 201] on icon at bounding box center [440, 196] width 9 height 9
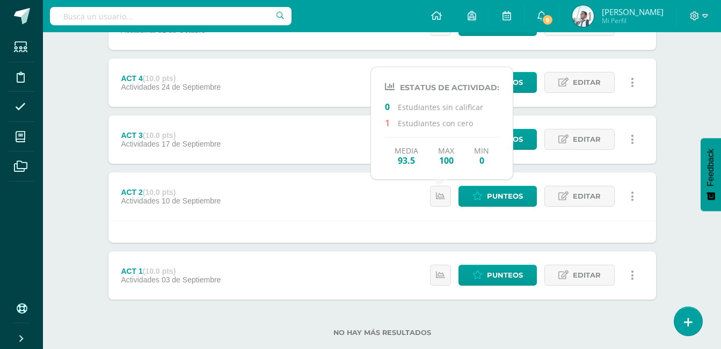
click at [339, 146] on div "ACT 3 (10.0 pts) Actividades 17 de Septiembre Estatus de Actividad: 0 Estudiant…" at bounding box center [381, 139] width 547 height 48
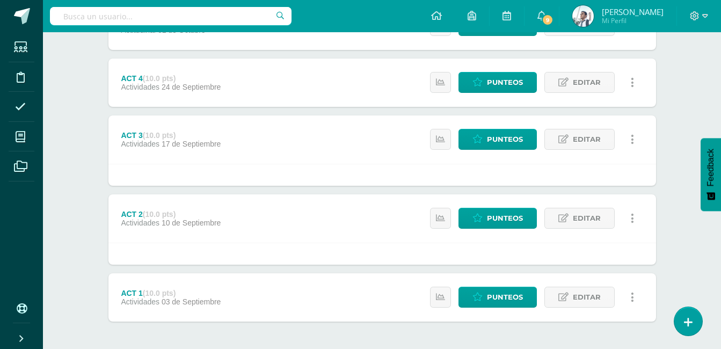
scroll to position [0, 0]
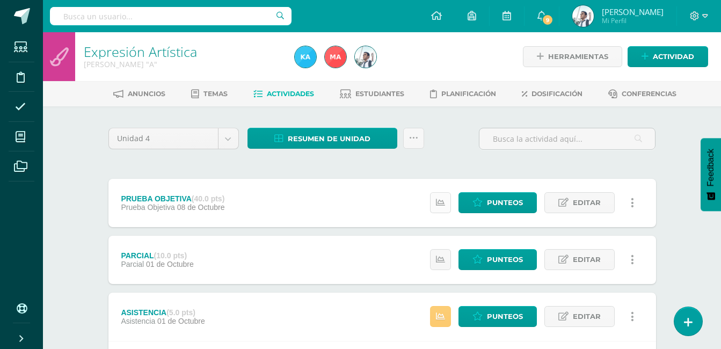
click at [448, 208] on link at bounding box center [440, 202] width 21 height 21
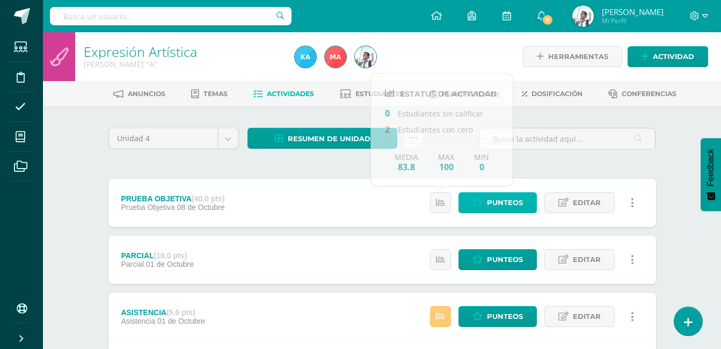
click at [509, 207] on span "Punteos" at bounding box center [505, 203] width 36 height 20
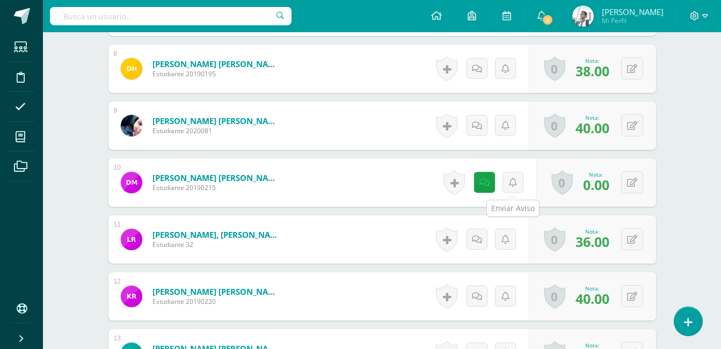
scroll to position [728, 0]
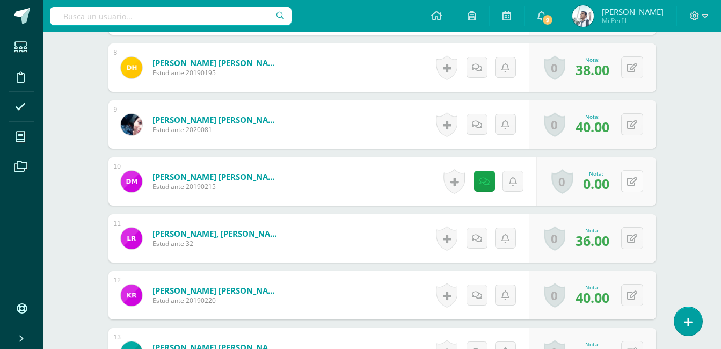
click at [640, 174] on button at bounding box center [632, 181] width 22 height 22
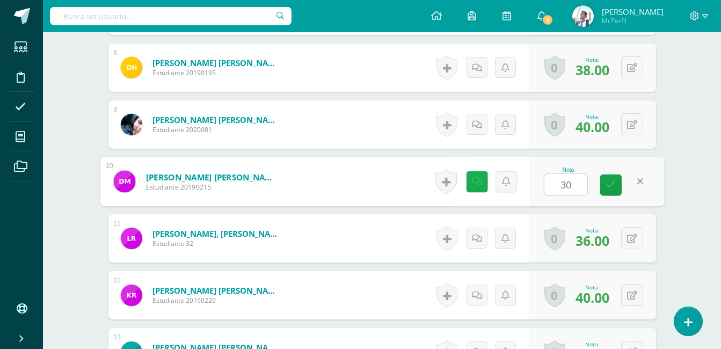
type input "30"
click at [475, 185] on icon at bounding box center [476, 181] width 11 height 9
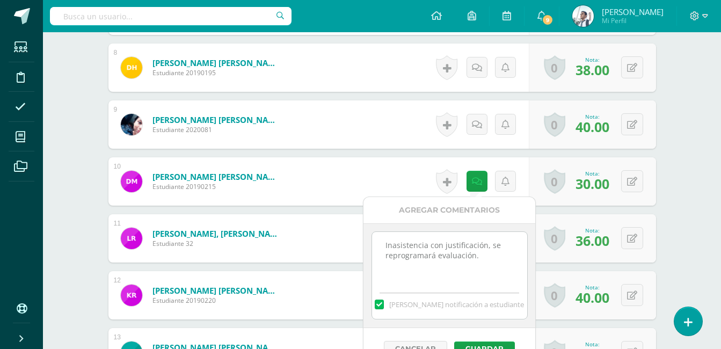
click at [485, 257] on textarea "Inasistencia con justificación, se reprogramará evaluación." at bounding box center [449, 259] width 155 height 54
type textarea "Inasistencia con justificación, se reprogramará evaluación. Se asignó nota de e…"
click at [468, 347] on button "Guardar" at bounding box center [484, 348] width 61 height 14
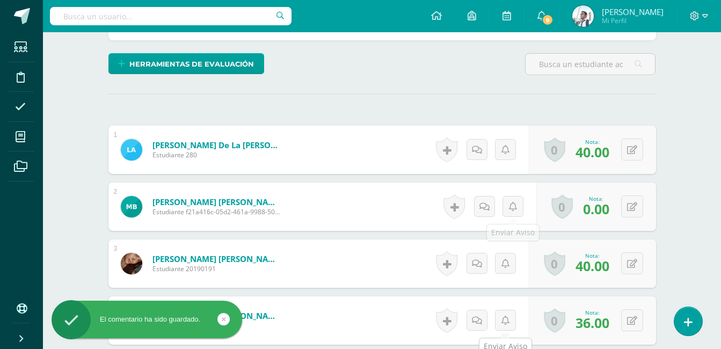
scroll to position [0, 0]
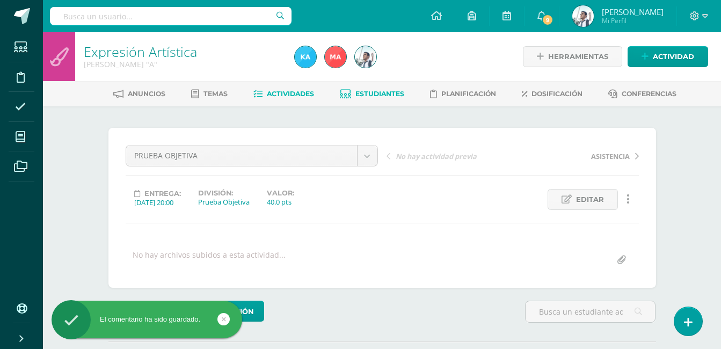
click at [404, 86] on link "Estudiantes" at bounding box center [372, 93] width 64 height 17
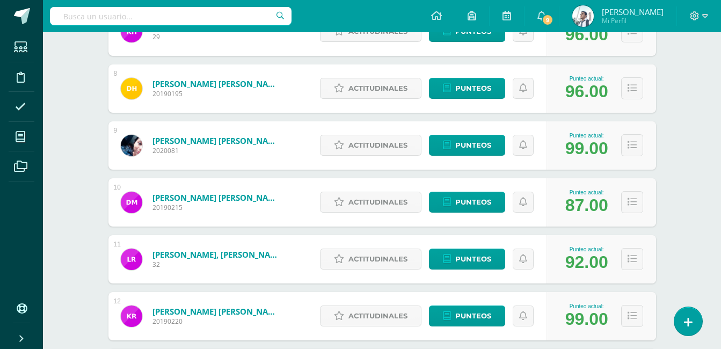
scroll to position [566, 0]
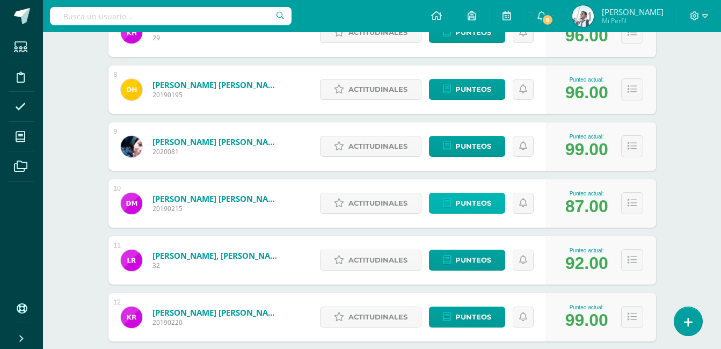
click at [481, 207] on span "Punteos" at bounding box center [473, 203] width 36 height 20
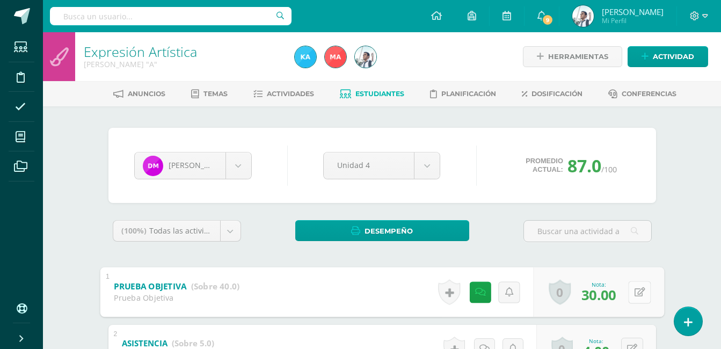
click at [628, 287] on button at bounding box center [639, 292] width 23 height 23
type input "33"
click at [616, 297] on link at bounding box center [610, 294] width 21 height 21
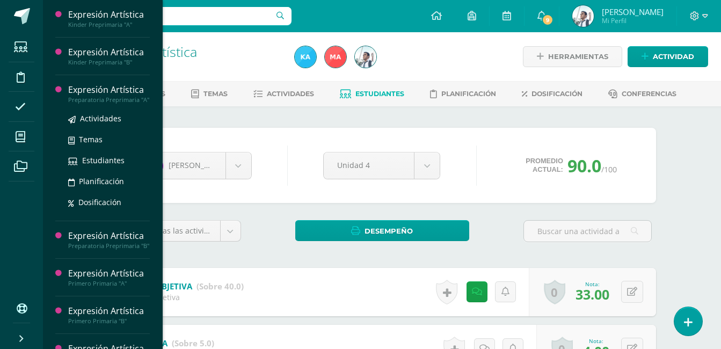
click at [102, 94] on div "Expresión Artística" at bounding box center [109, 90] width 82 height 12
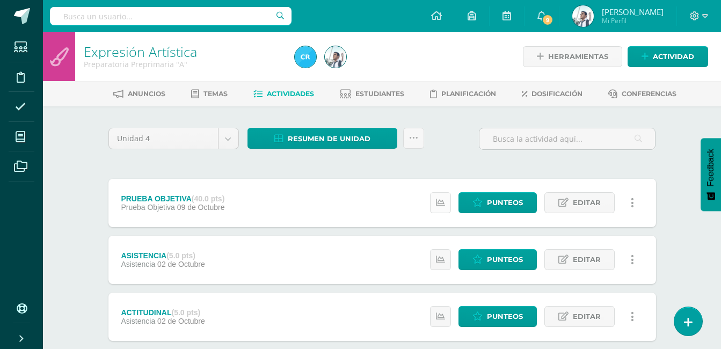
click at [439, 207] on icon at bounding box center [440, 202] width 9 height 9
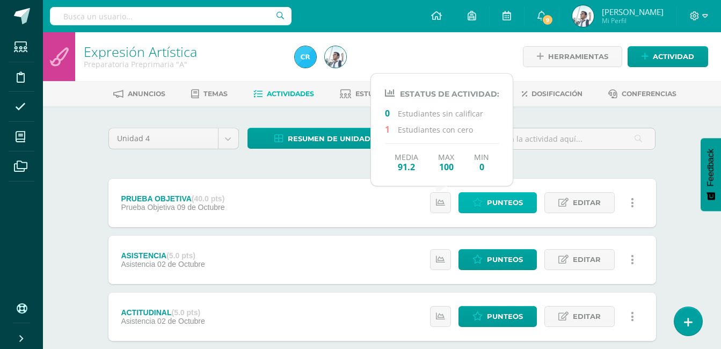
click at [496, 201] on span "Punteos" at bounding box center [505, 203] width 36 height 20
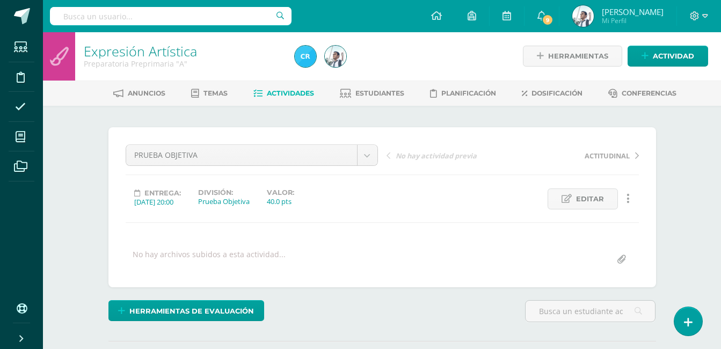
scroll to position [1, 0]
